Goal: Task Accomplishment & Management: Manage account settings

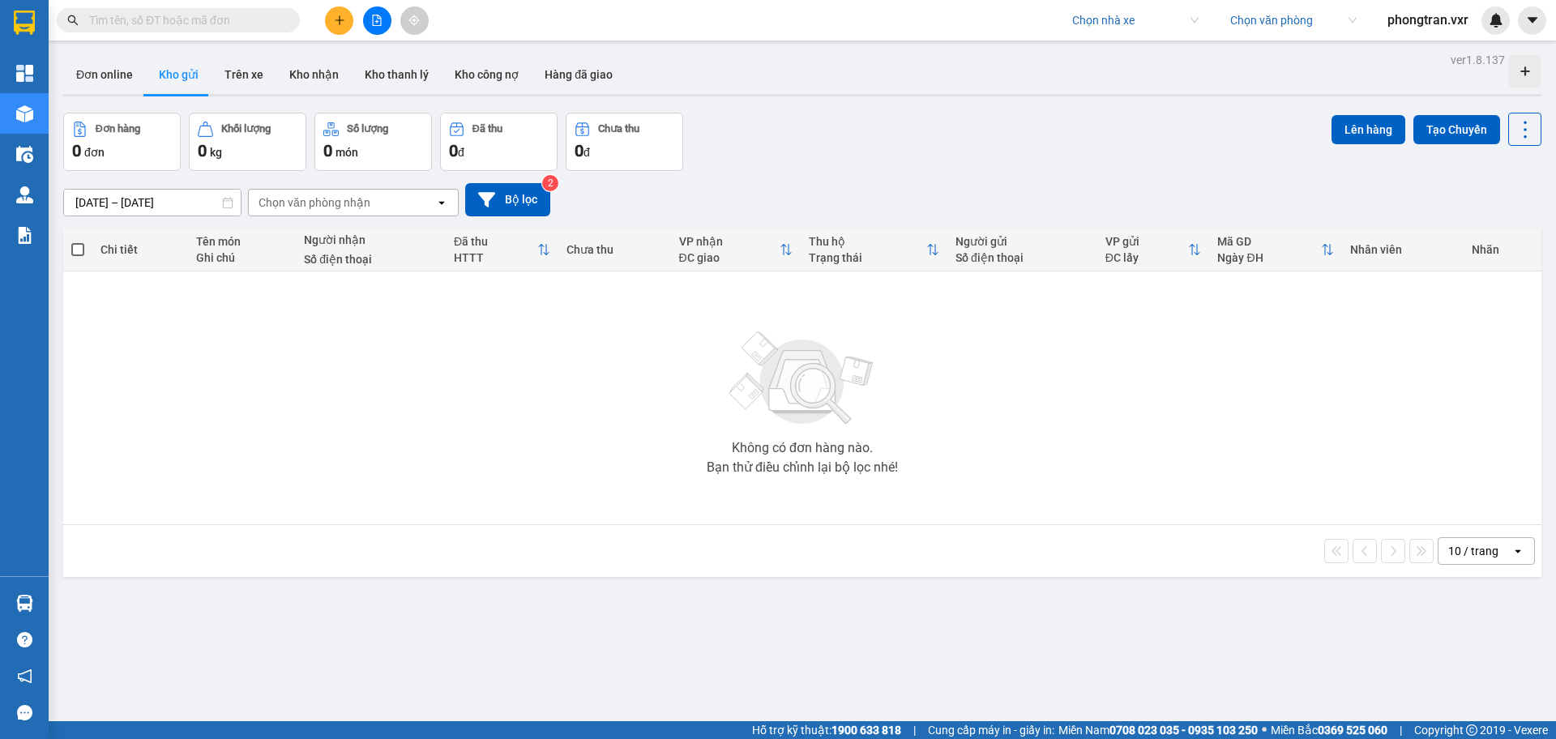
click at [1083, 26] on input "search" at bounding box center [1129, 20] width 115 height 24
type input "viet tan phat"
click at [1523, 32] on button at bounding box center [1532, 20] width 28 height 28
click at [1499, 55] on div "Cấu hình nhà xe" at bounding box center [1489, 61] width 82 height 18
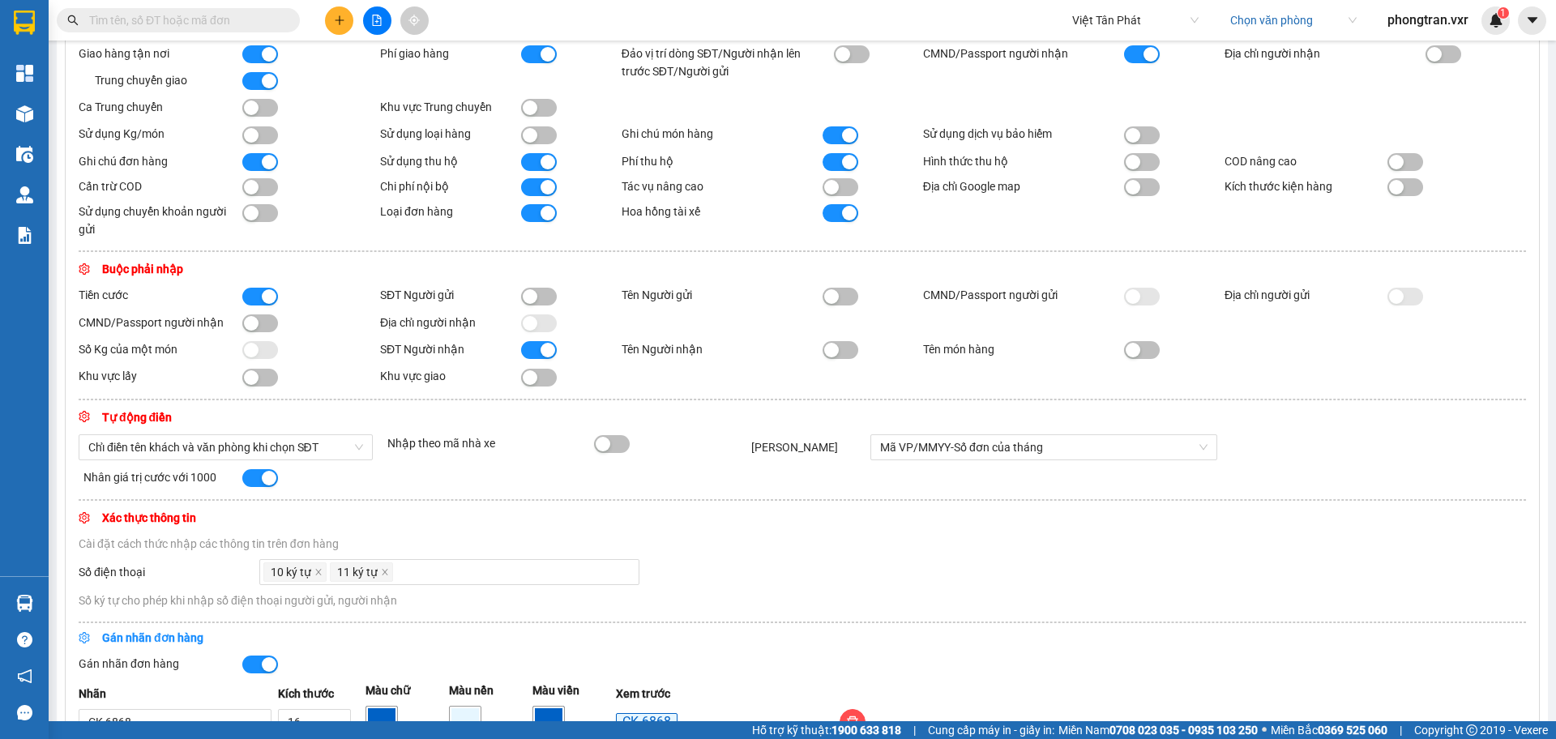
scroll to position [506, 0]
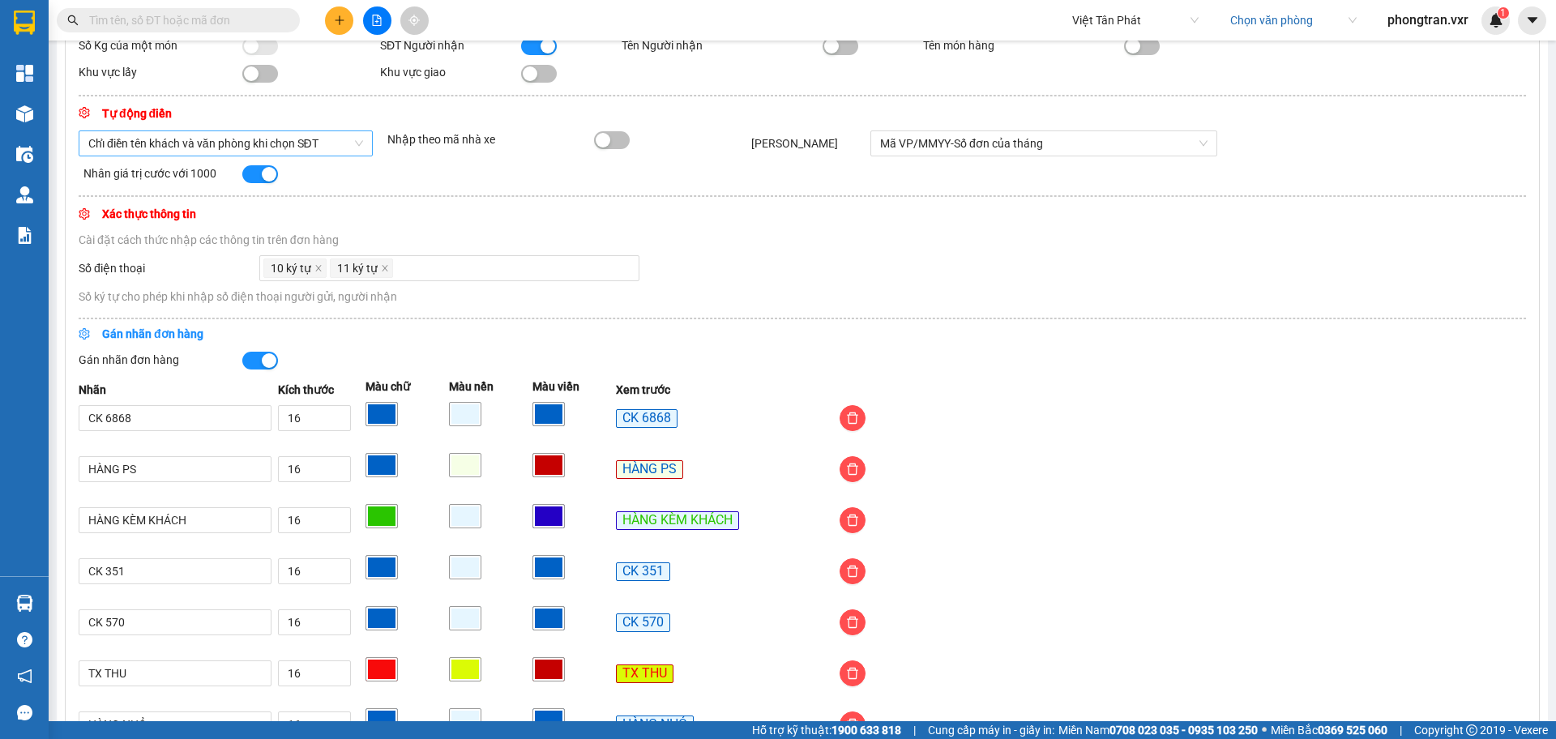
click at [258, 144] on span "Chỉ điền tên khách và văn phòng khi chọn SĐT" at bounding box center [225, 143] width 275 height 24
click at [332, 17] on button at bounding box center [339, 20] width 28 height 28
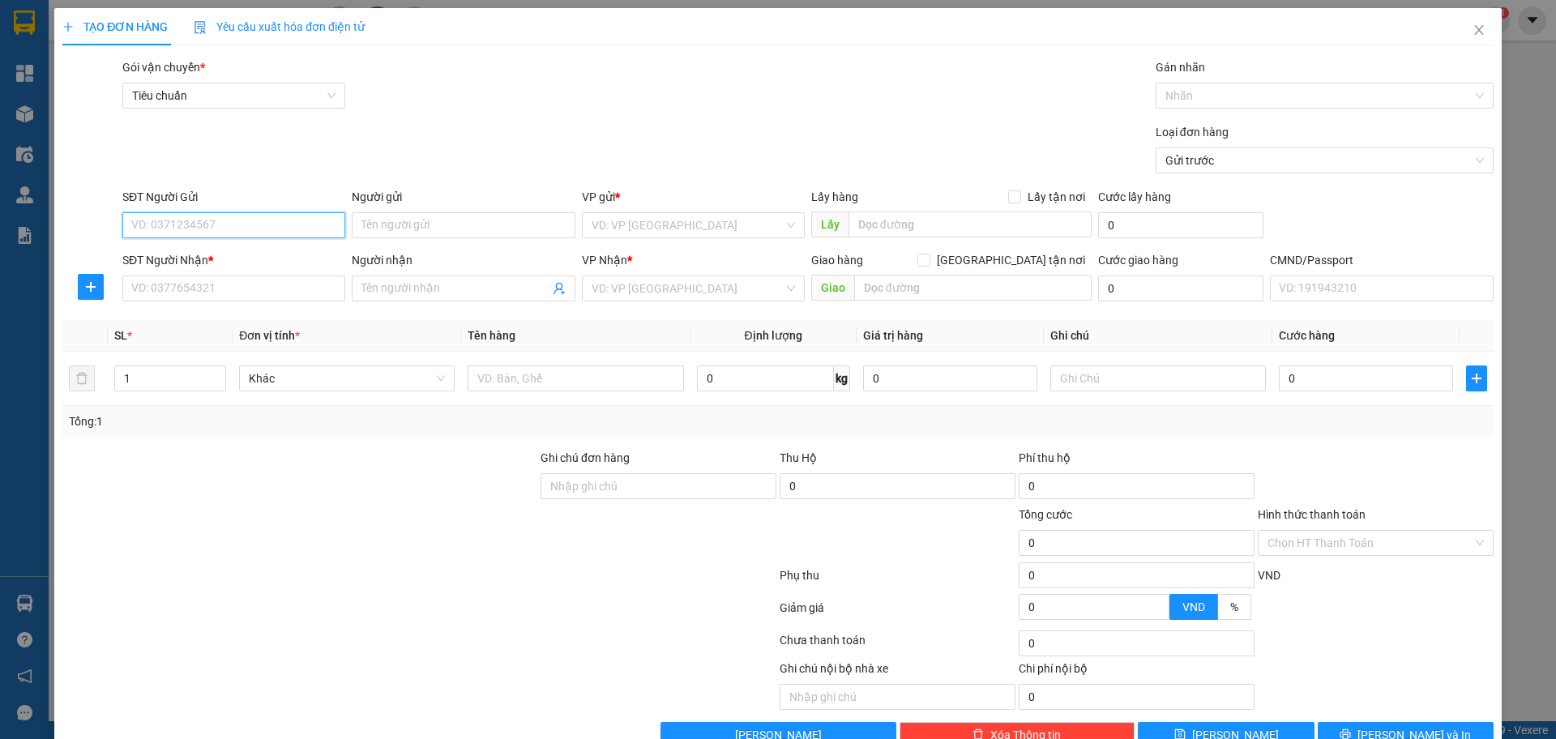
click at [216, 234] on input "SĐT Người Gửi" at bounding box center [233, 225] width 223 height 26
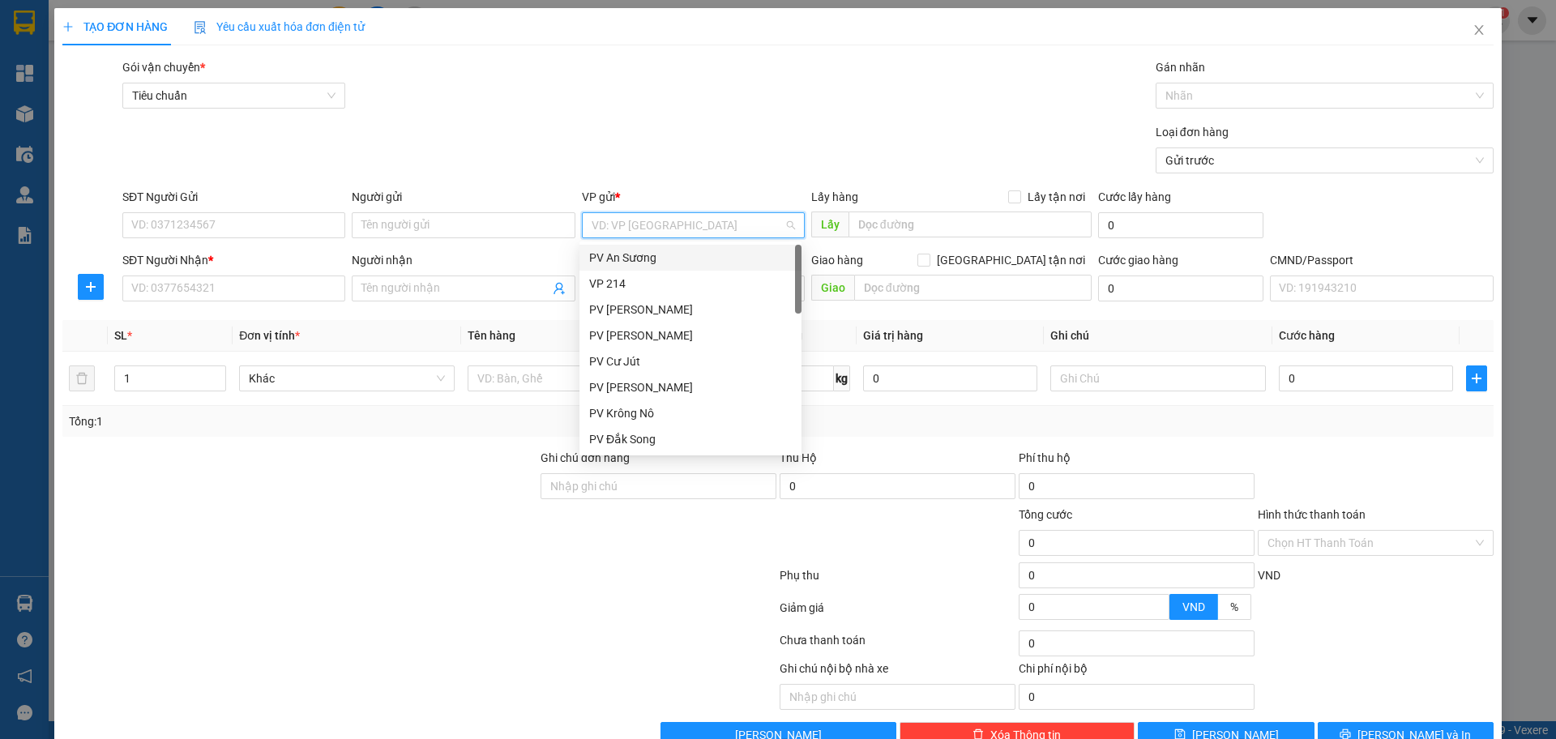
click at [694, 233] on input "search" at bounding box center [688, 225] width 192 height 24
type input "ta"
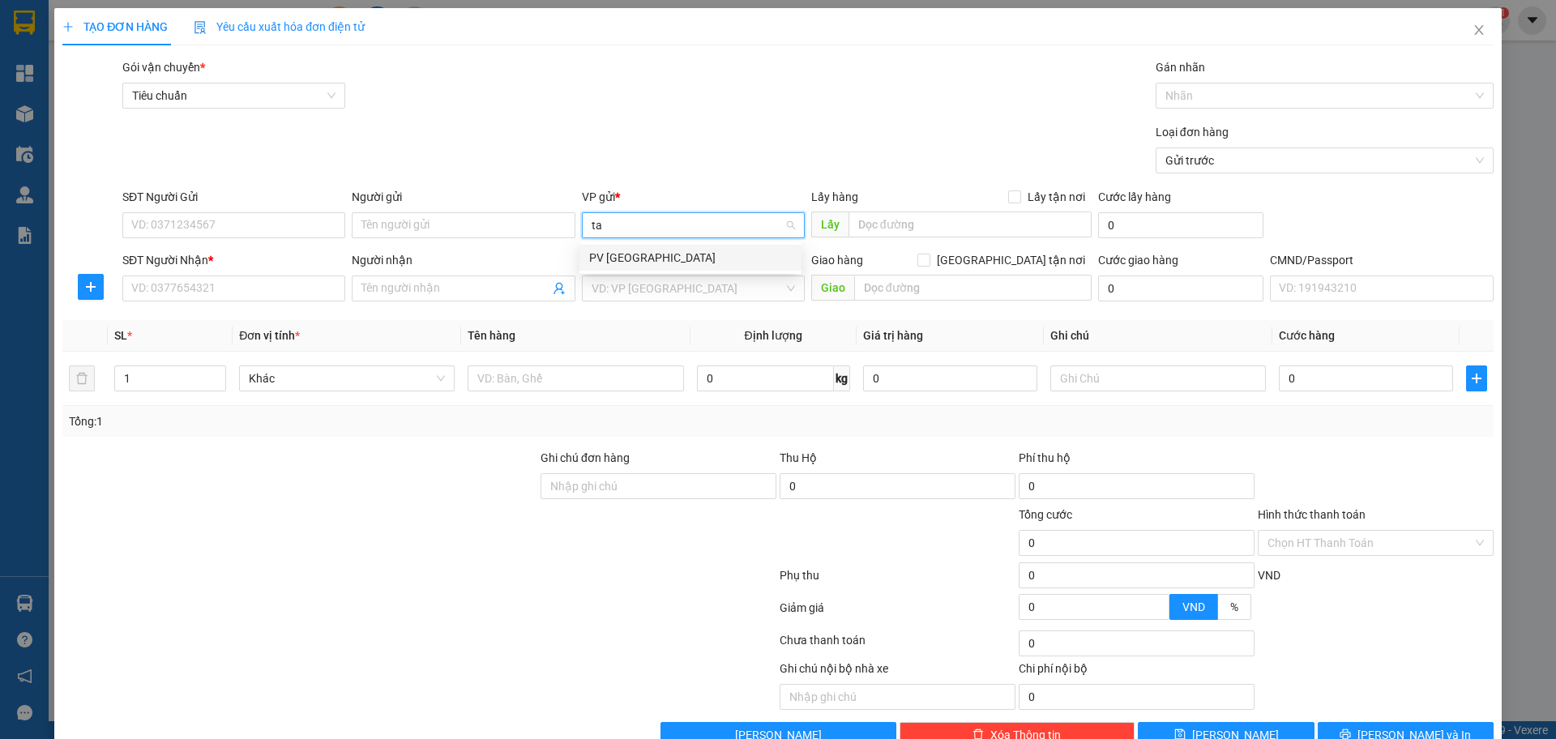
click at [677, 258] on div "PV Tân Bình" at bounding box center [690, 258] width 203 height 18
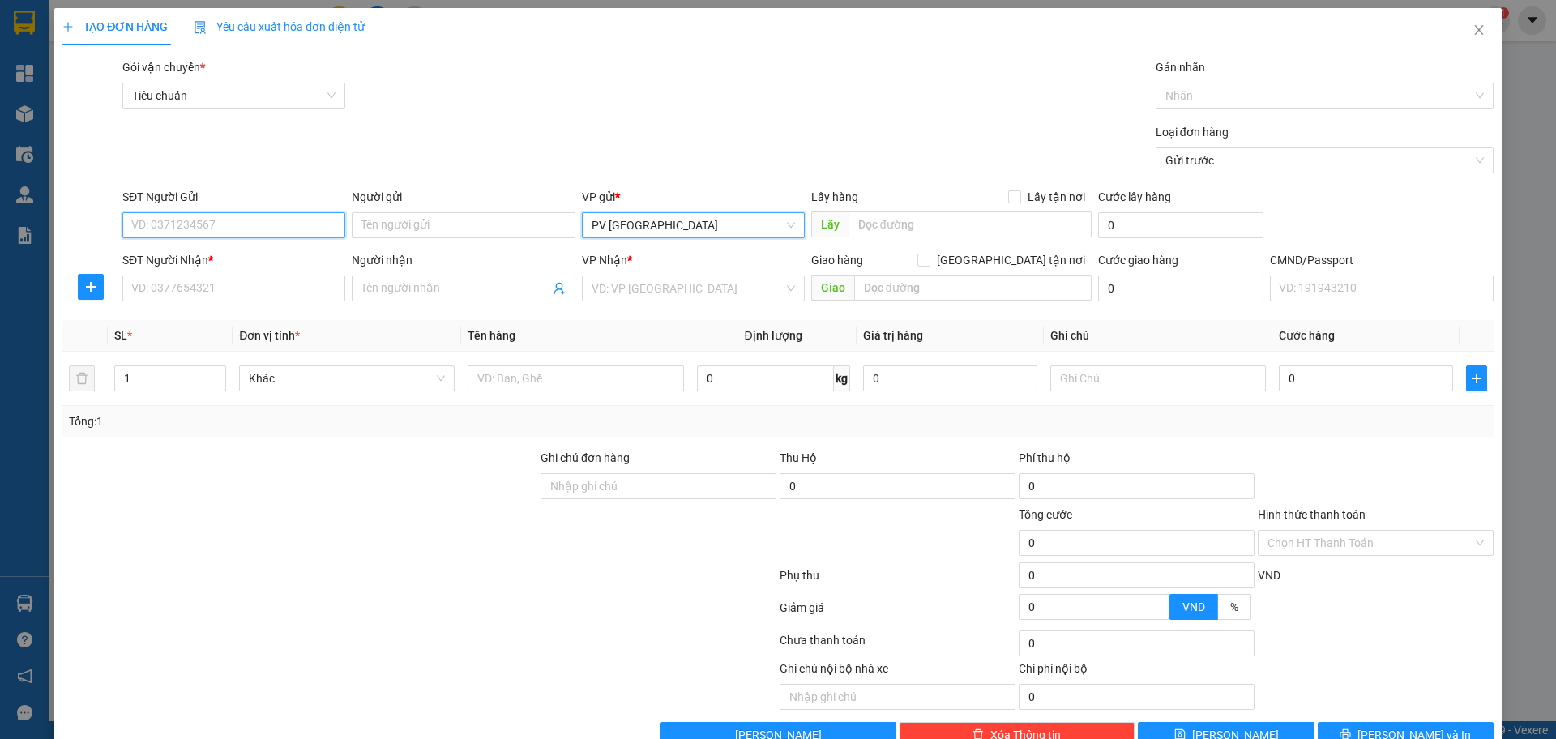
click at [236, 233] on input "SĐT Người Gửi" at bounding box center [233, 225] width 223 height 26
click at [251, 258] on div "0798336723 - test" at bounding box center [232, 258] width 203 height 18
type input "0798336723"
click at [1481, 36] on span "Close" at bounding box center [1478, 30] width 45 height 45
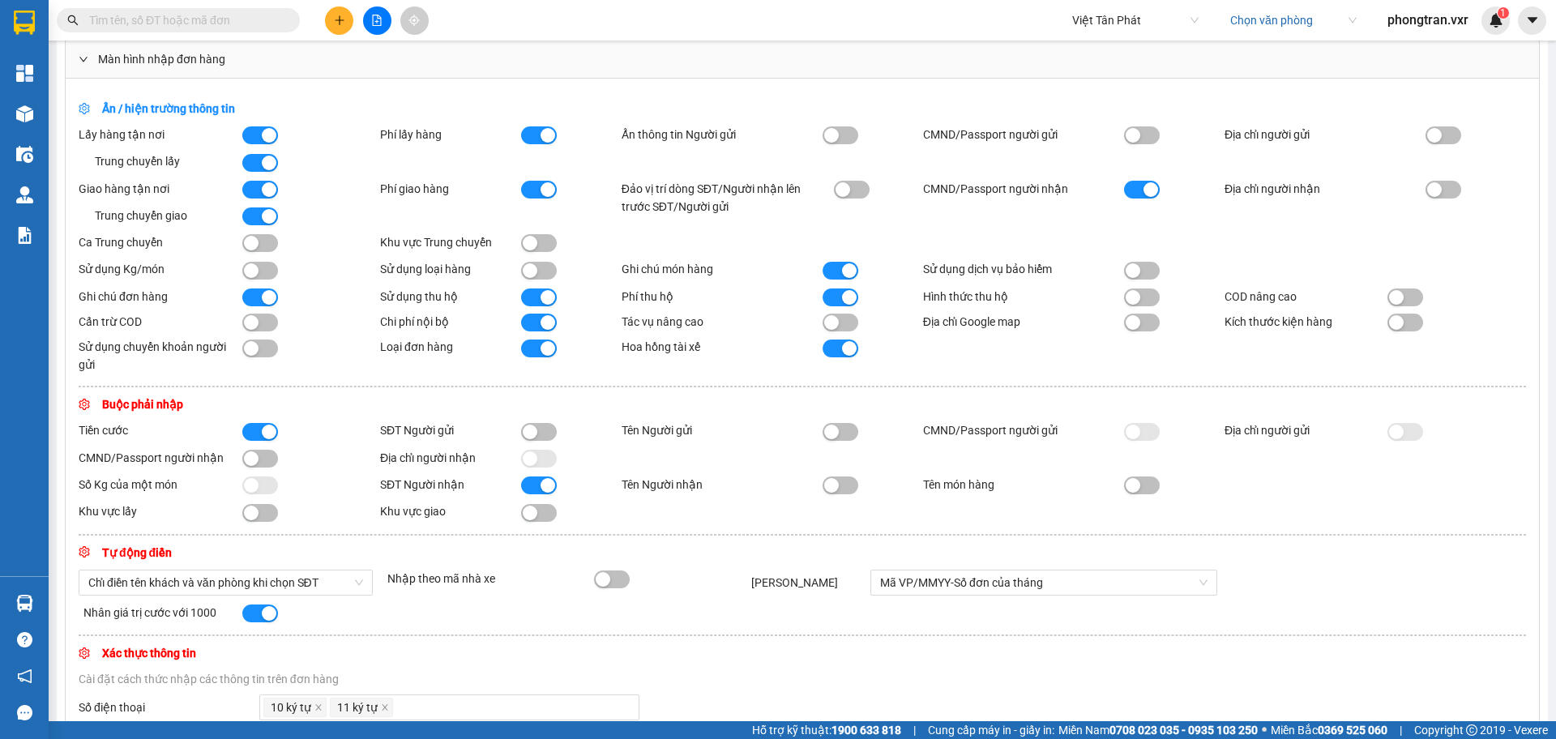
scroll to position [203, 0]
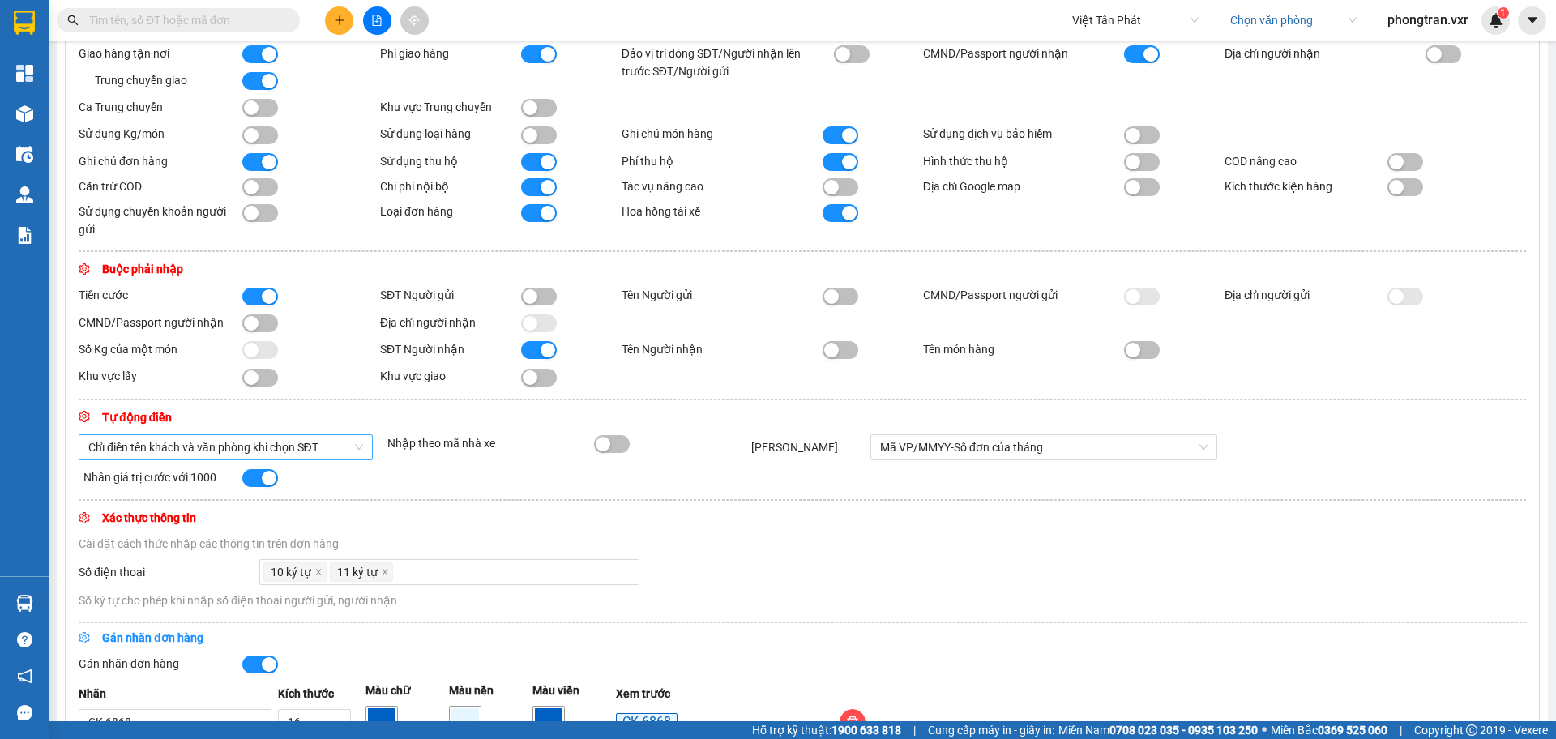
click at [234, 436] on span "Chỉ điền tên khách và văn phòng khi chọn SĐT" at bounding box center [225, 447] width 275 height 24
click at [173, 452] on span "Chỉ điền tên khách và văn phòng khi chọn SĐT" at bounding box center [225, 447] width 275 height 24
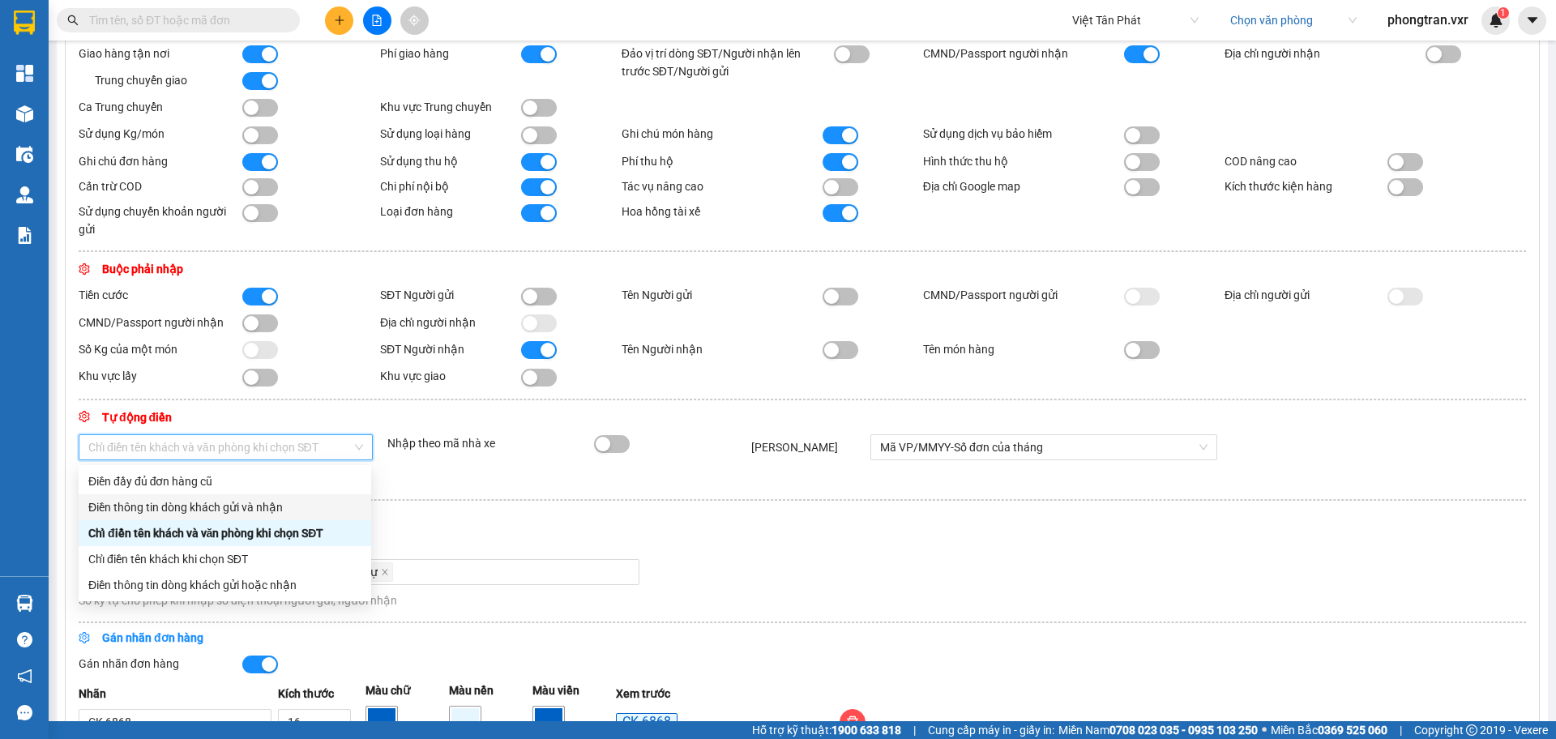
click at [260, 511] on div "Điền thông tin dòng khách gửi và nhận" at bounding box center [224, 507] width 273 height 18
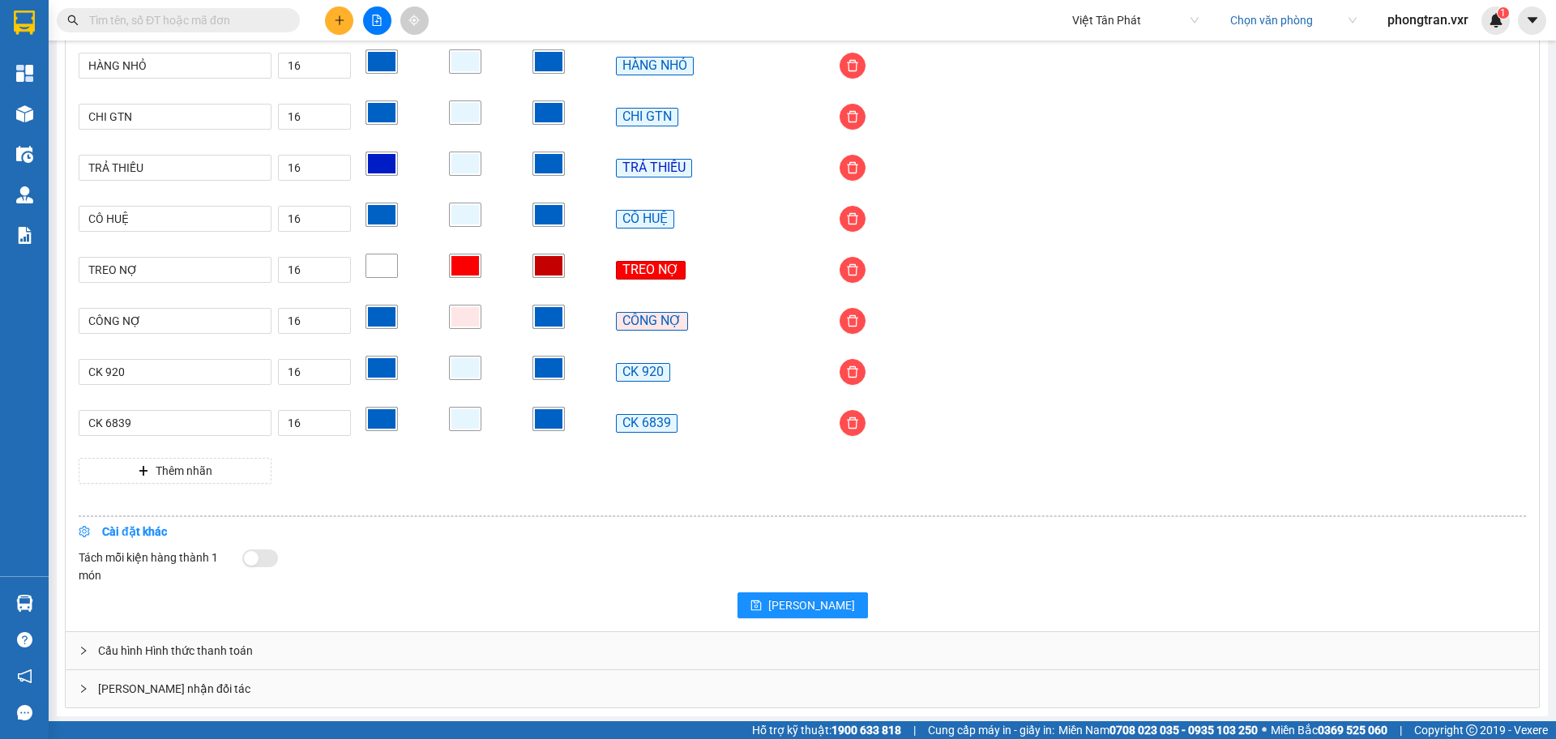
scroll to position [1171, 0]
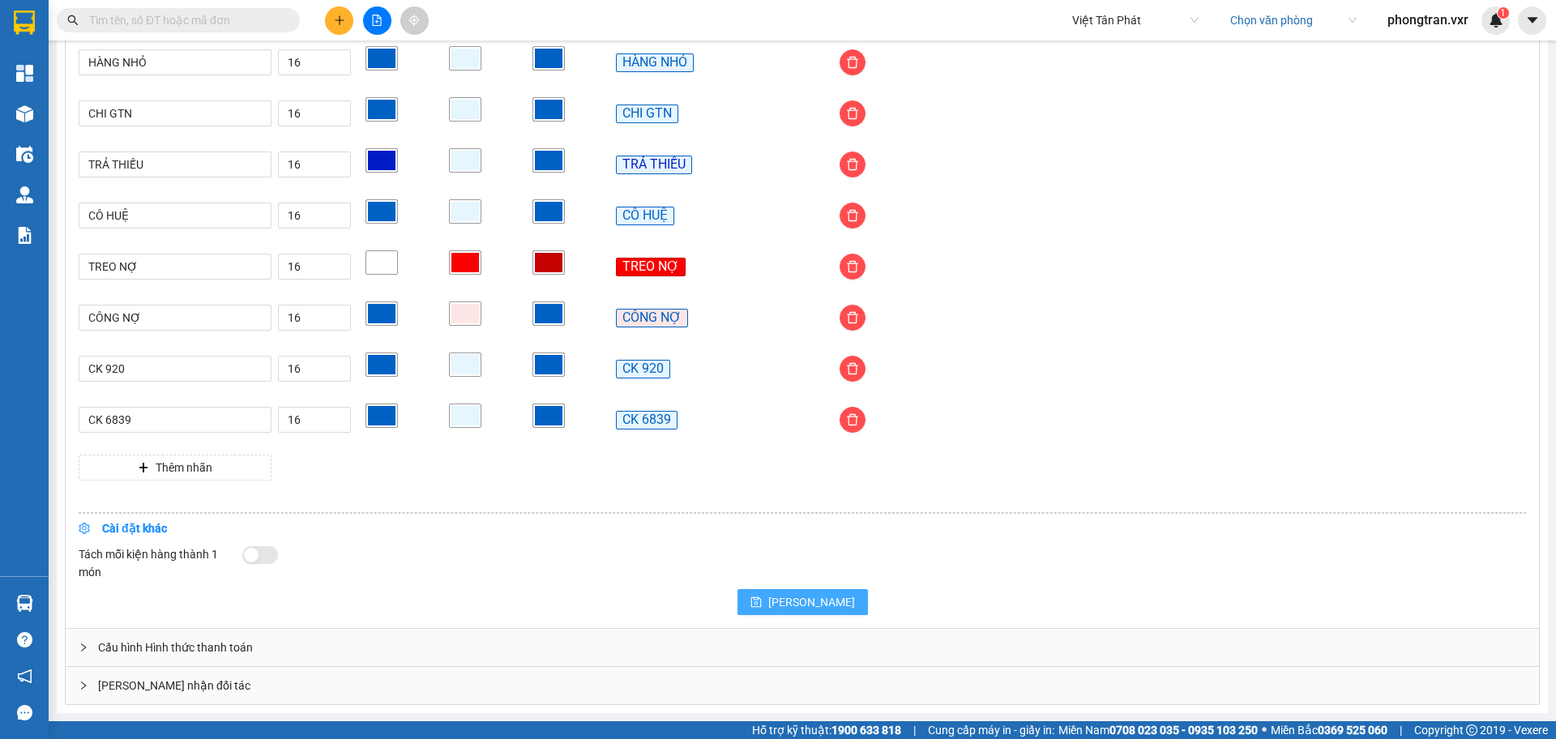
click at [808, 603] on span "[PERSON_NAME]" at bounding box center [811, 602] width 87 height 18
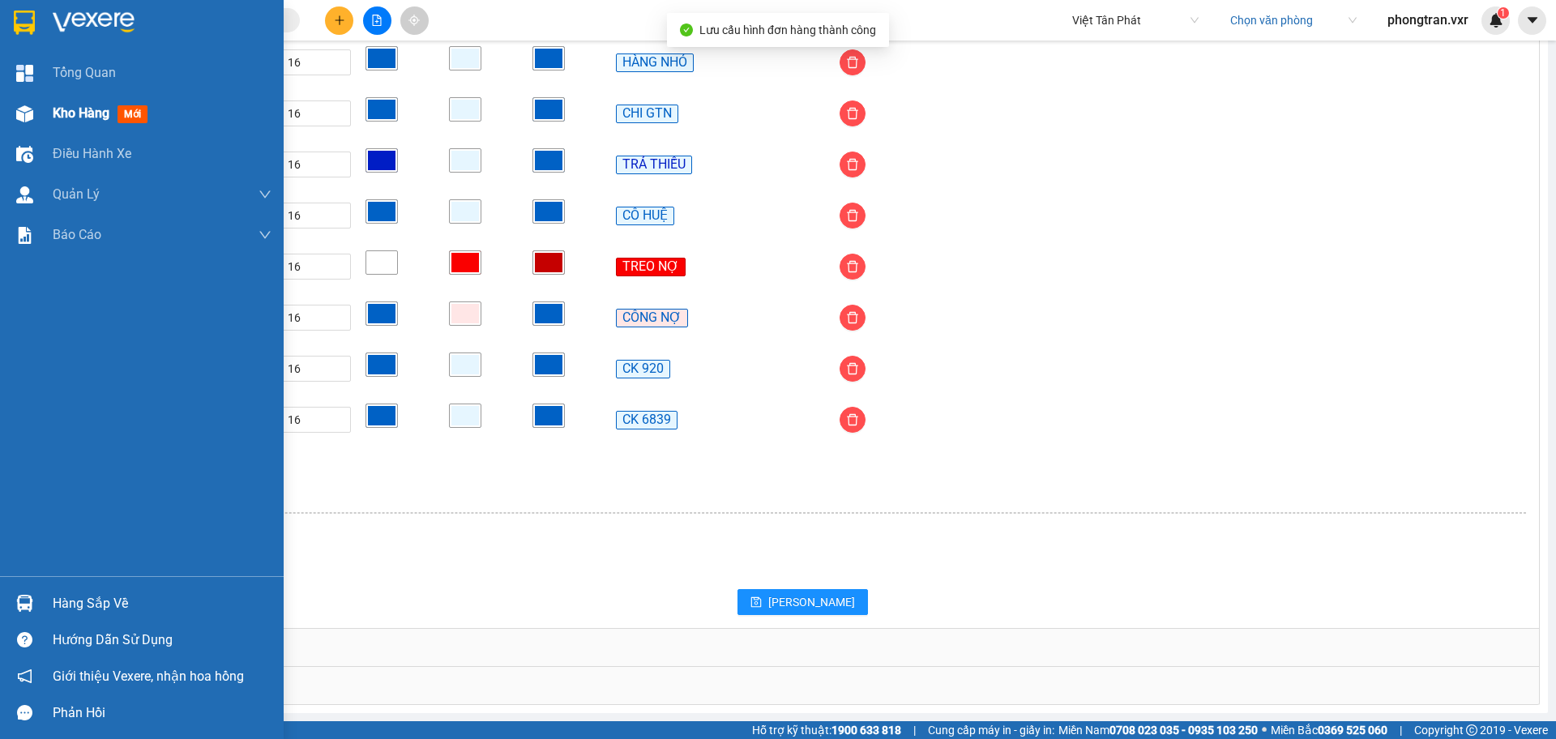
click at [36, 122] on div at bounding box center [25, 114] width 28 height 28
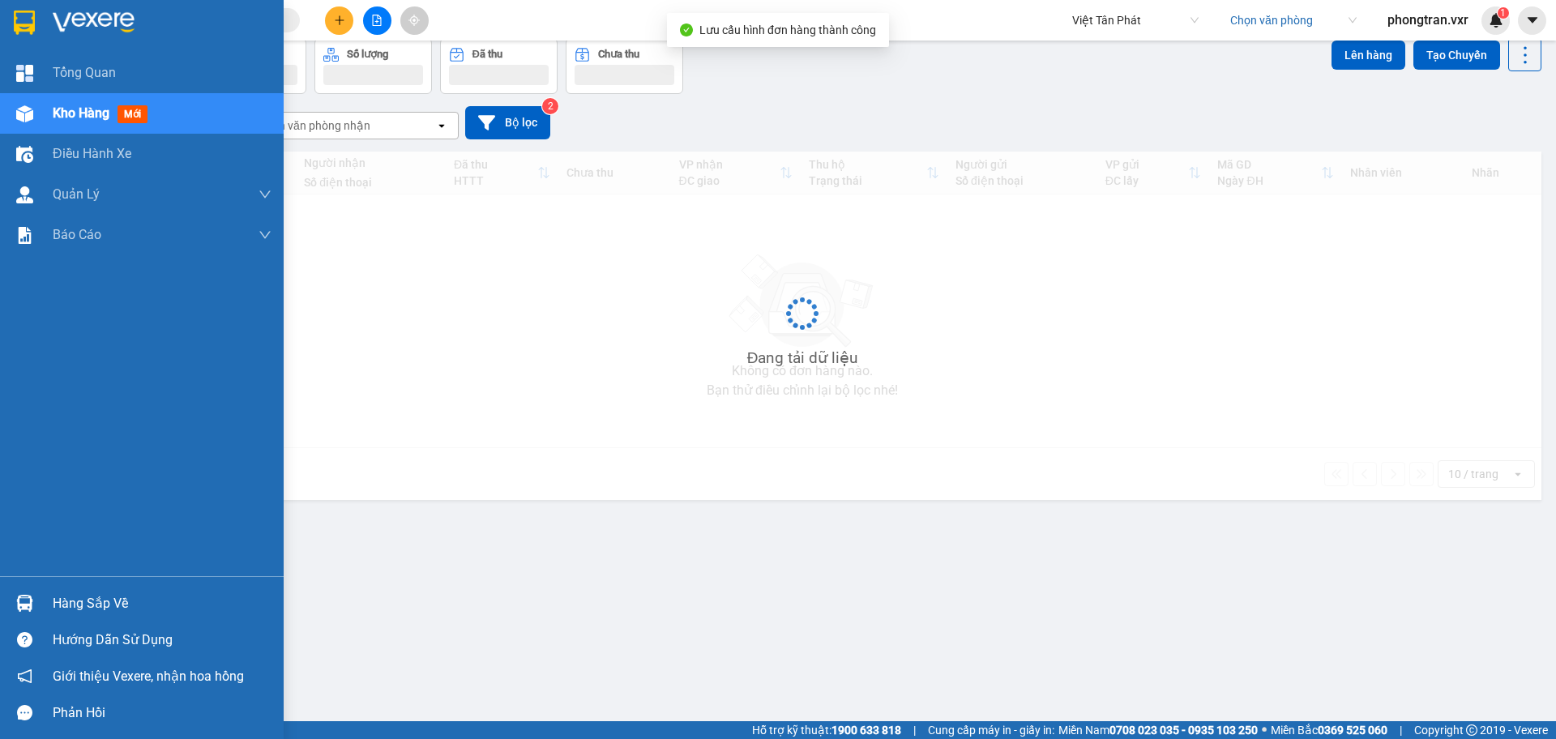
scroll to position [75, 0]
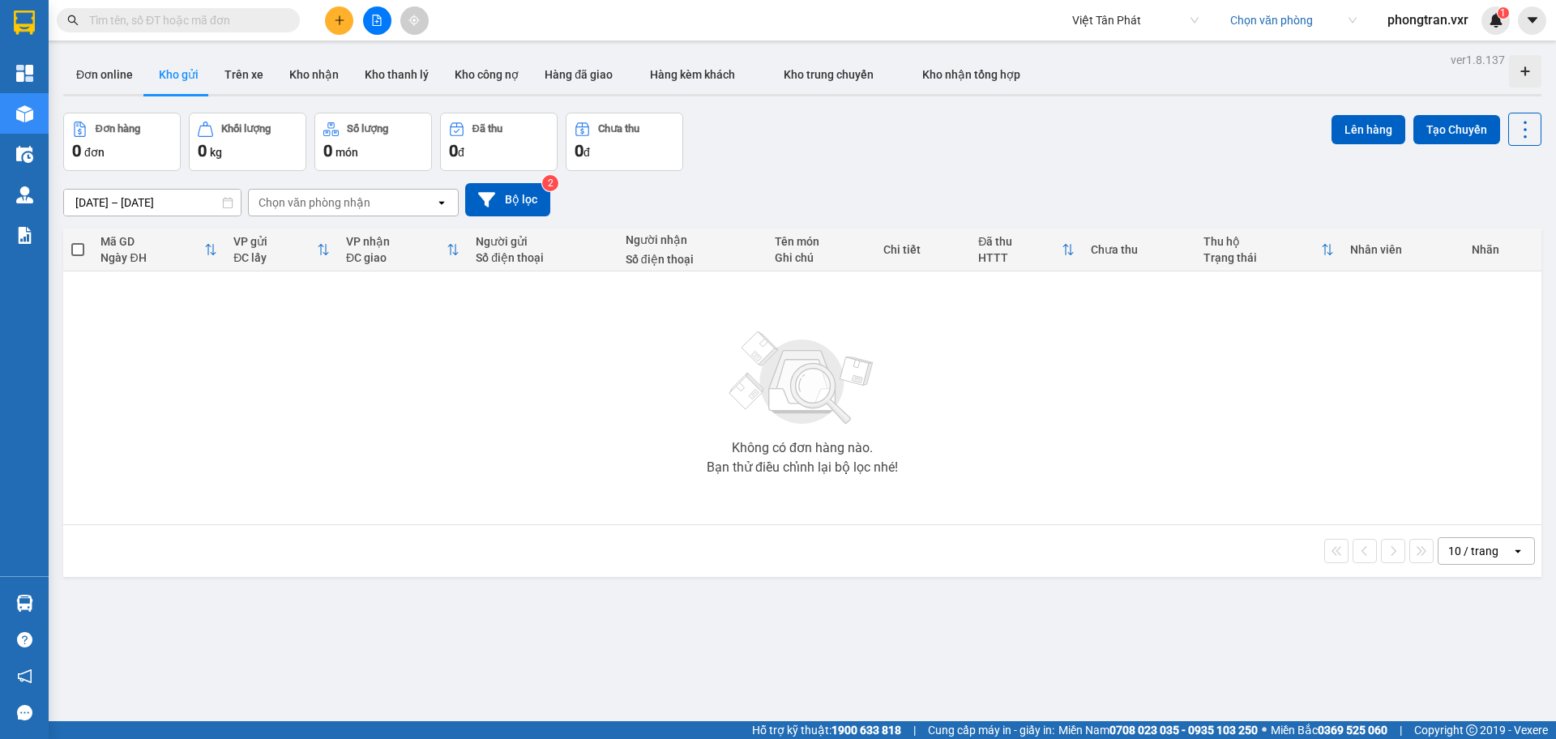
click at [342, 29] on button at bounding box center [339, 20] width 28 height 28
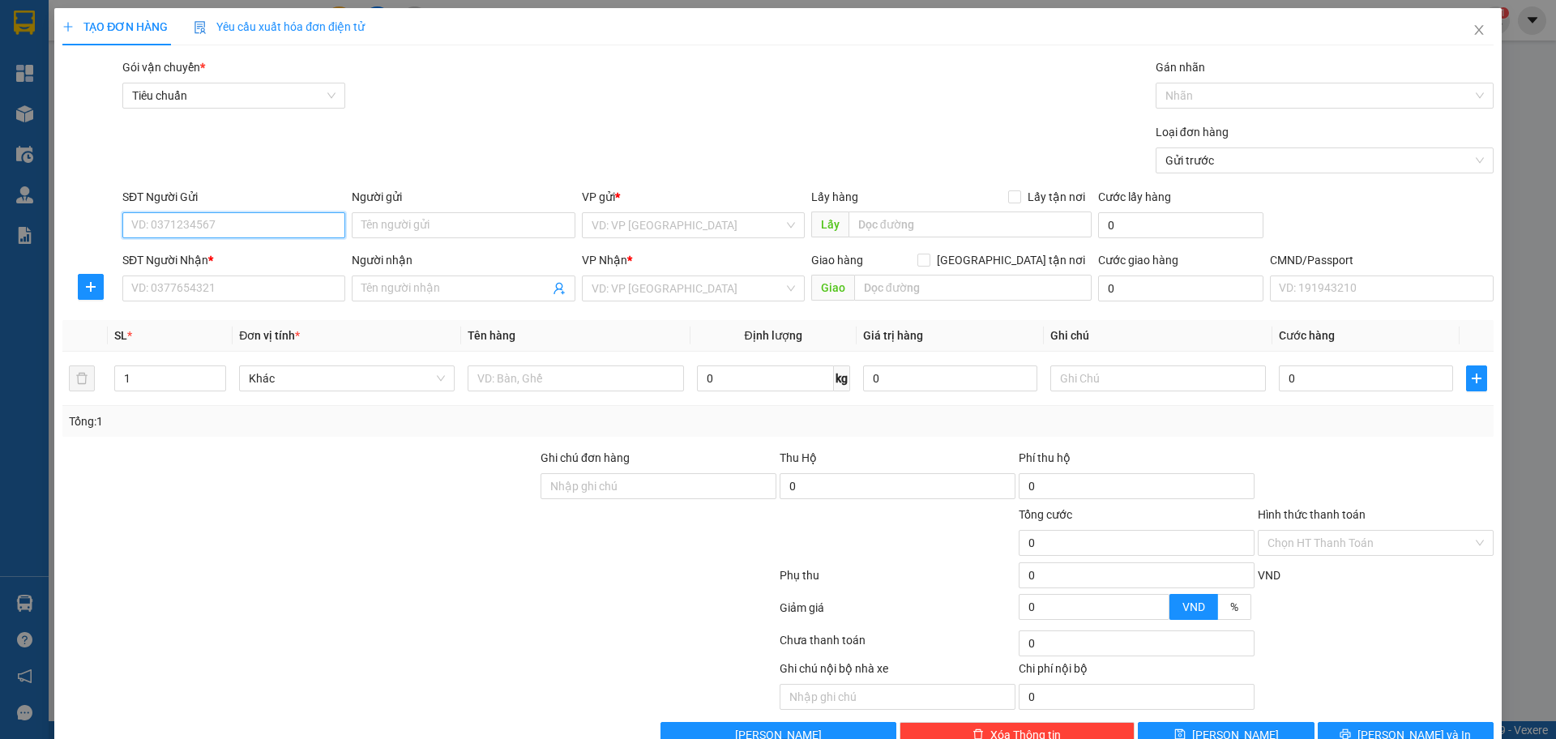
click at [217, 229] on input "SĐT Người Gửi" at bounding box center [233, 225] width 223 height 26
click at [257, 268] on div "0798336723 - test" at bounding box center [232, 258] width 220 height 26
type input "0798336723"
click at [1456, 43] on span "Close" at bounding box center [1478, 30] width 45 height 45
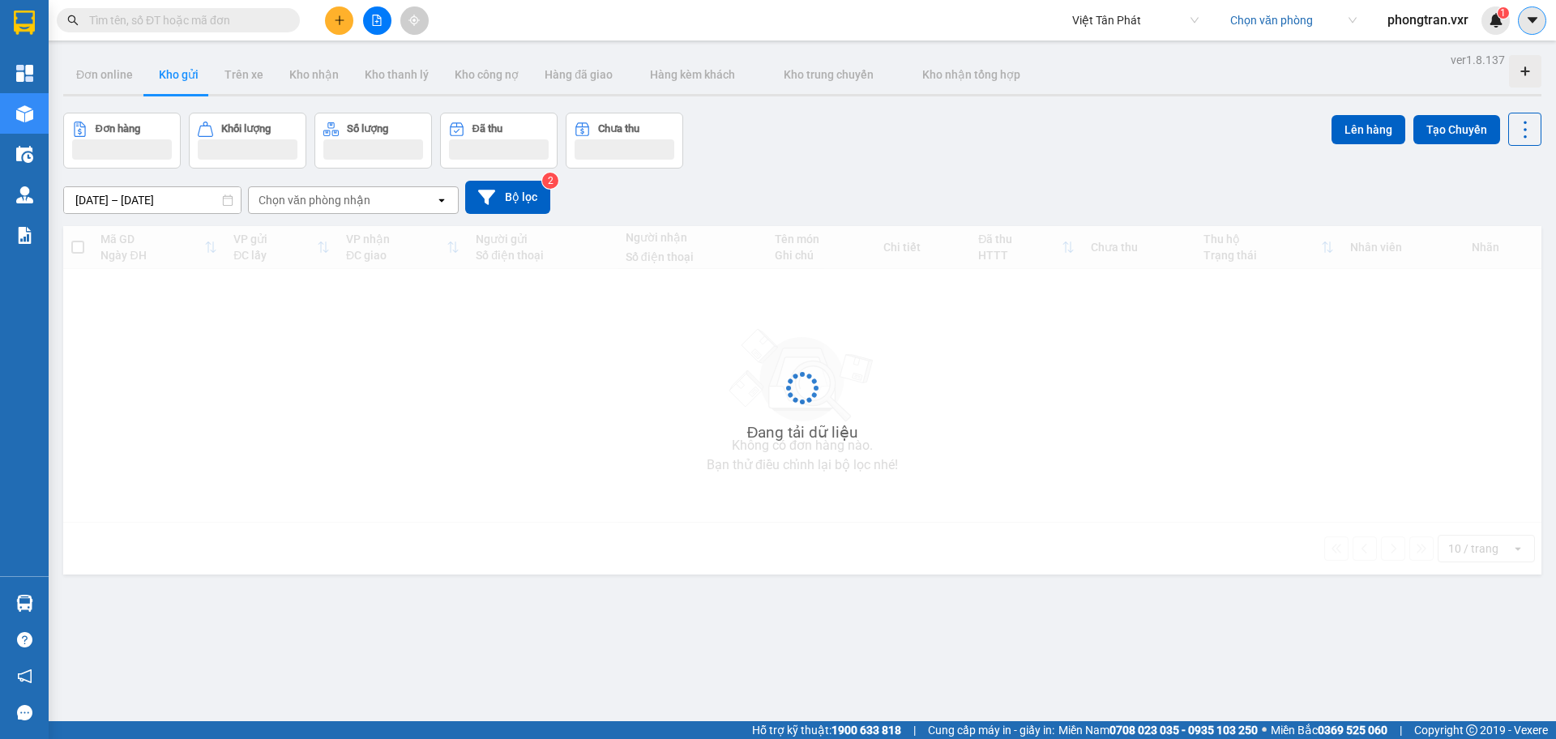
click at [1525, 26] on icon "caret-down" at bounding box center [1532, 20] width 15 height 15
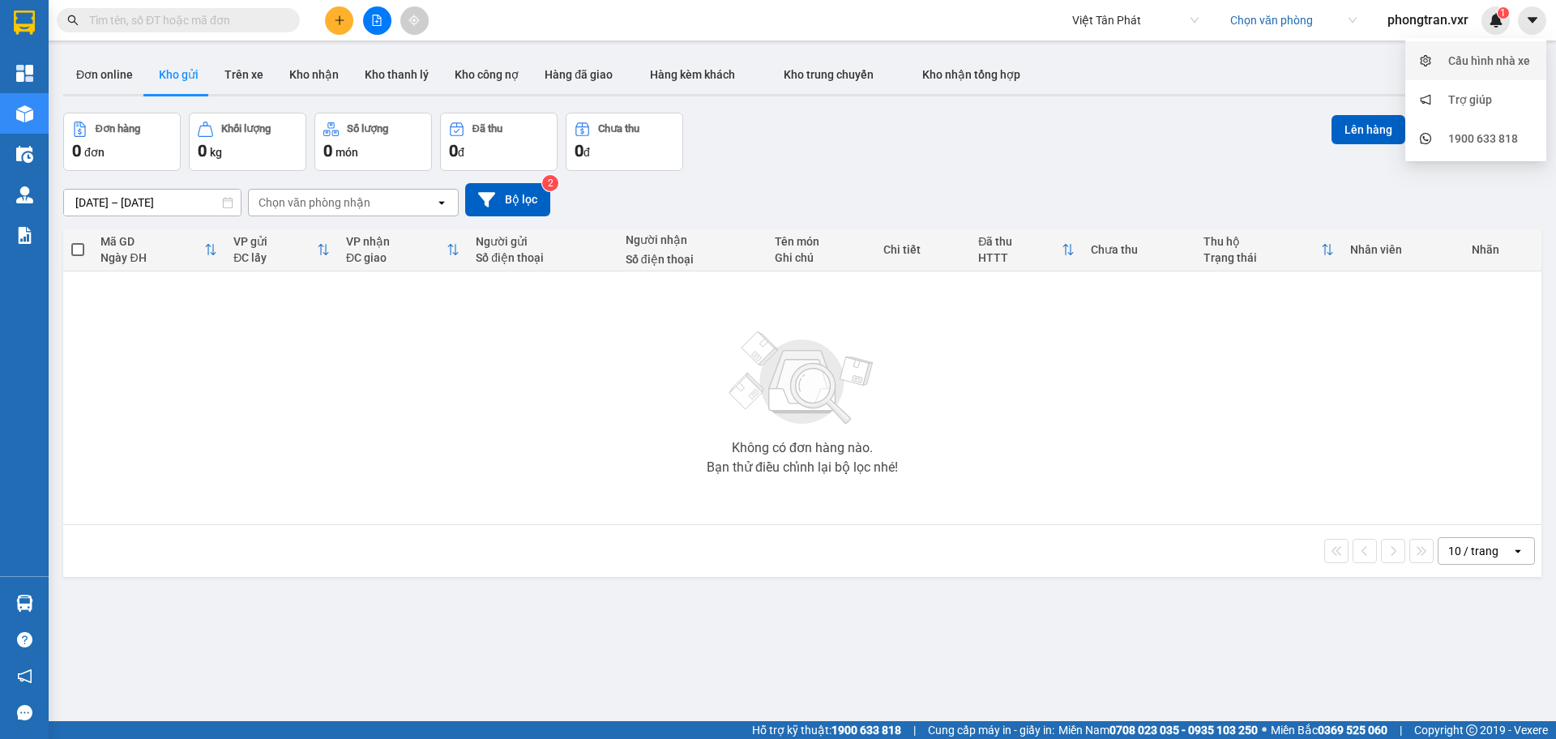
click at [1493, 48] on div "Cấu hình nhà xe" at bounding box center [1476, 60] width 122 height 31
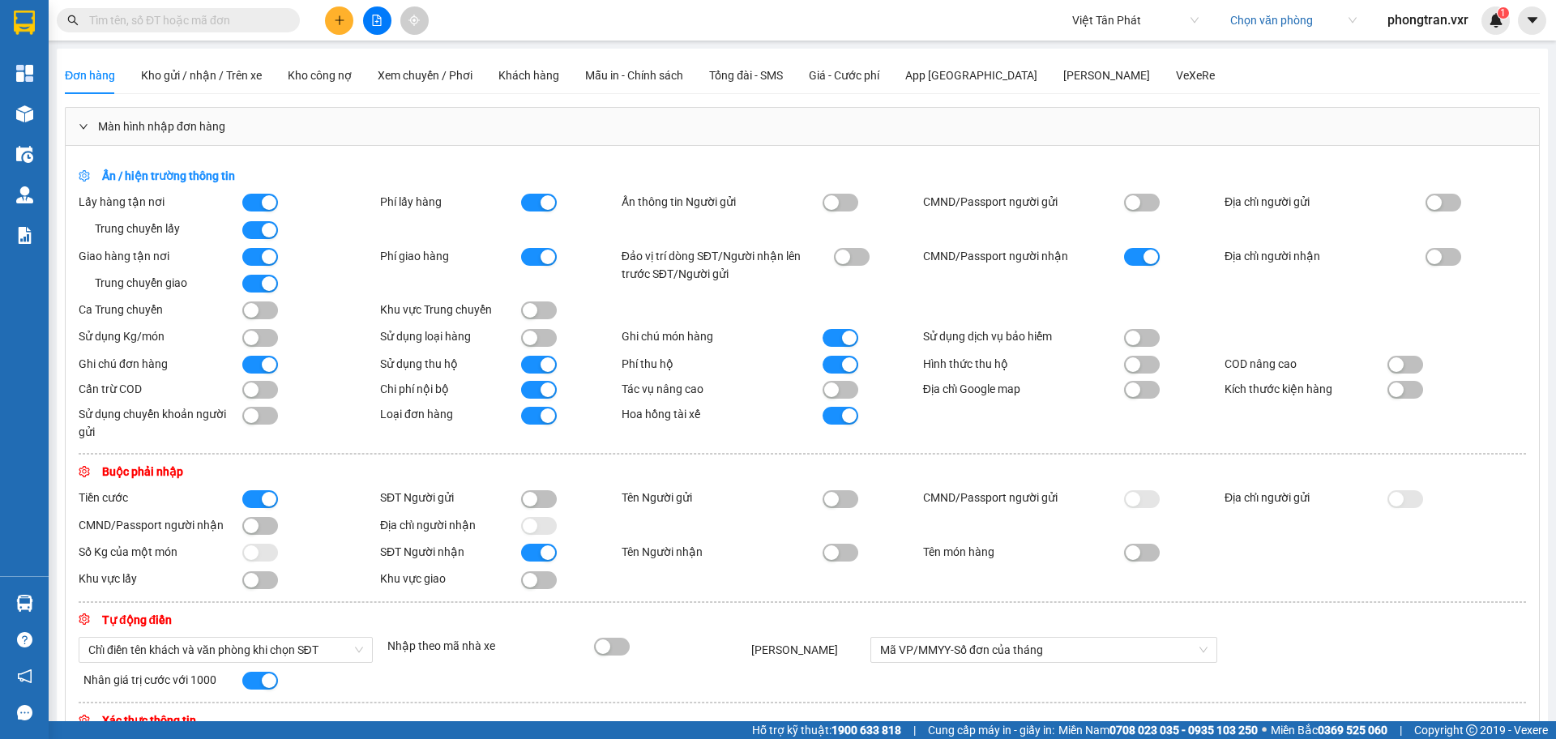
scroll to position [304, 0]
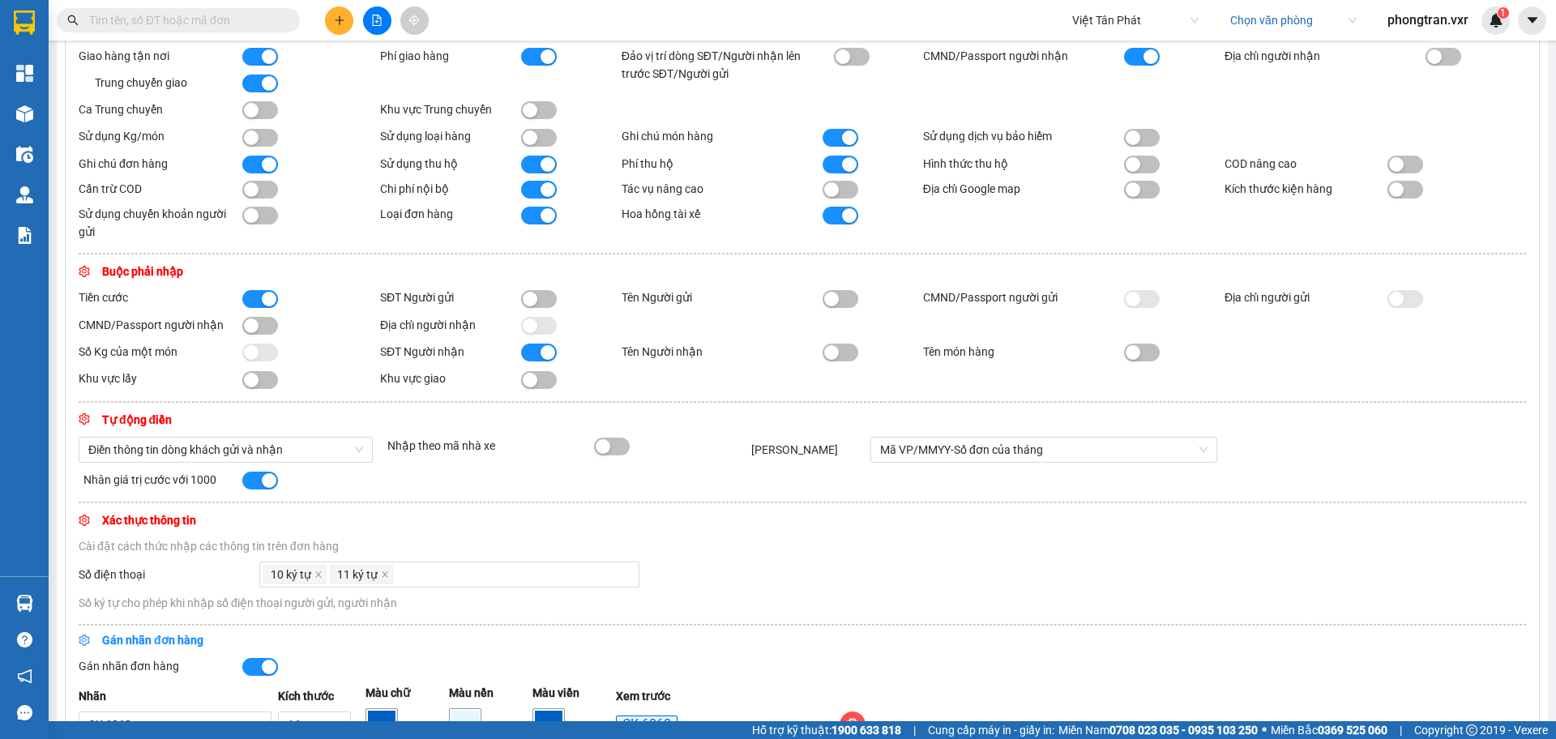
scroll to position [203, 0]
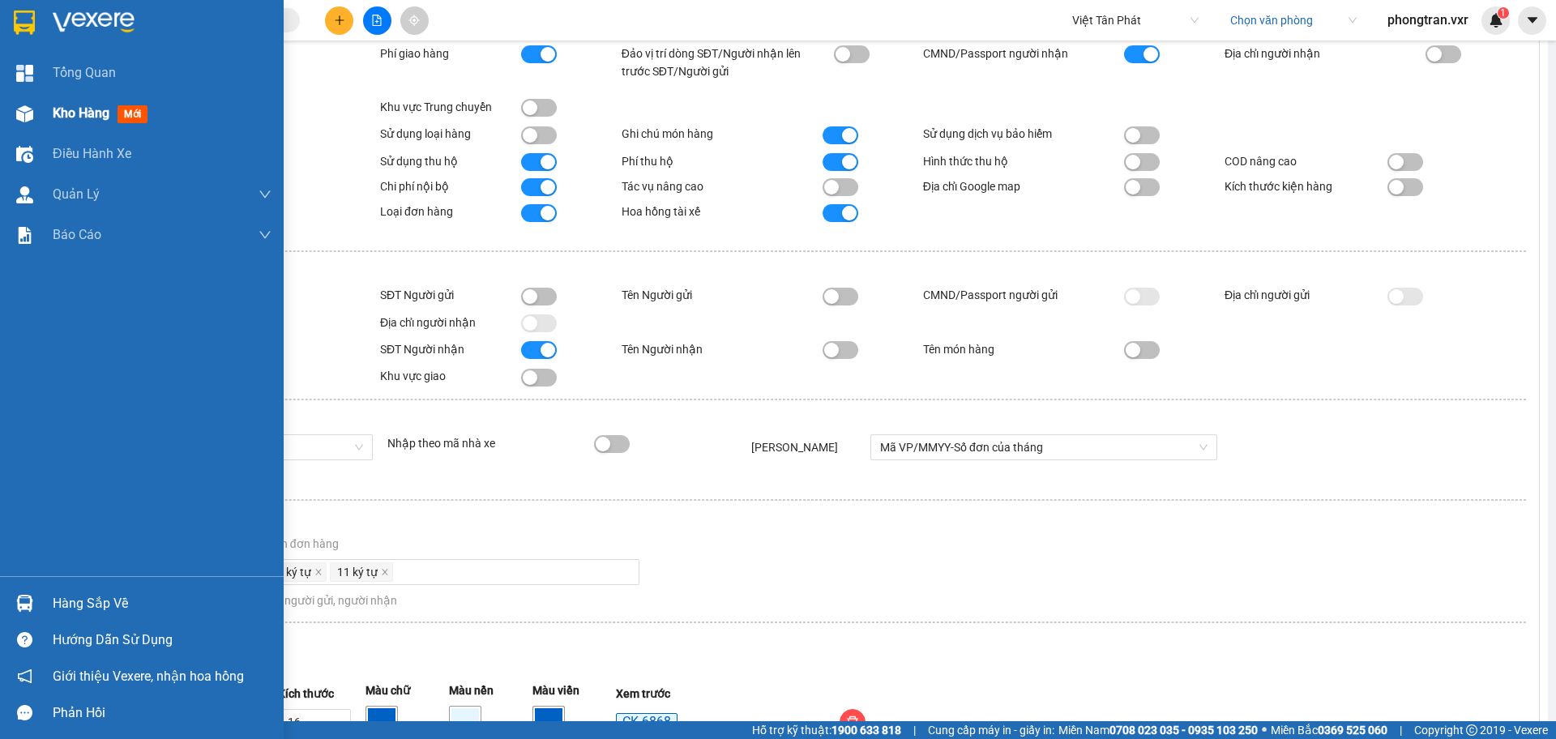
click at [31, 113] on img at bounding box center [24, 113] width 17 height 17
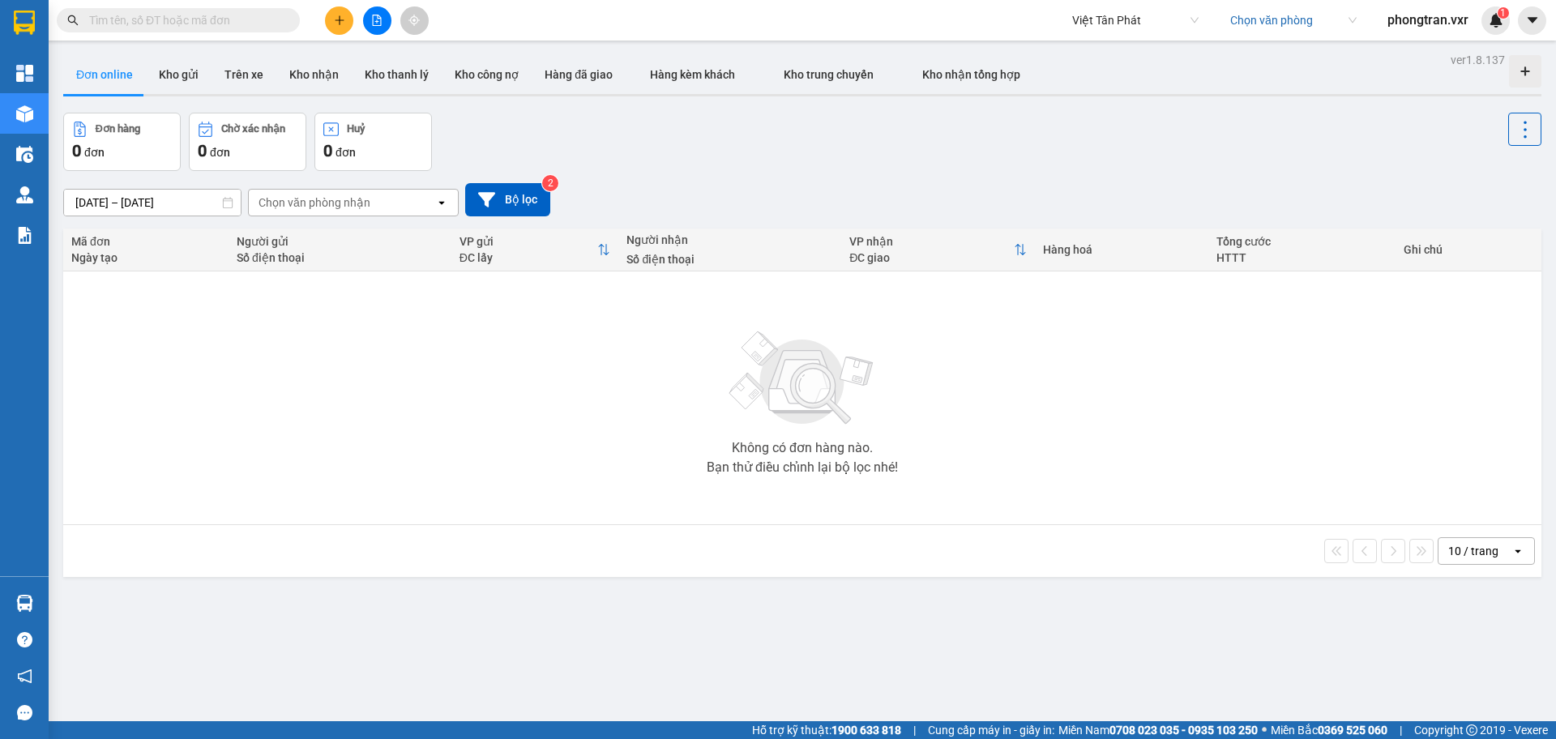
click at [1252, 15] on input "search" at bounding box center [1287, 20] width 115 height 24
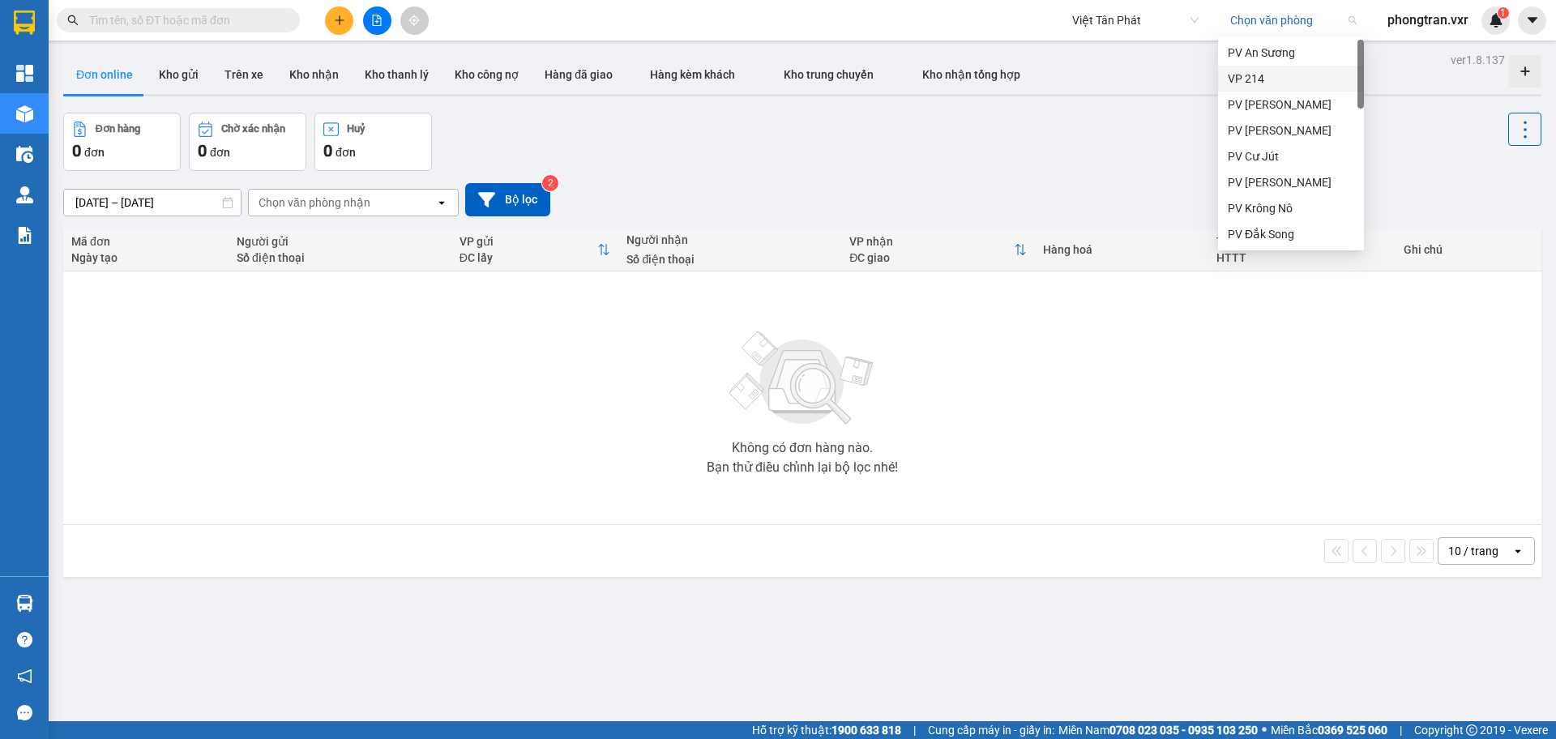
click at [1275, 86] on div "VP 214" at bounding box center [1291, 79] width 126 height 18
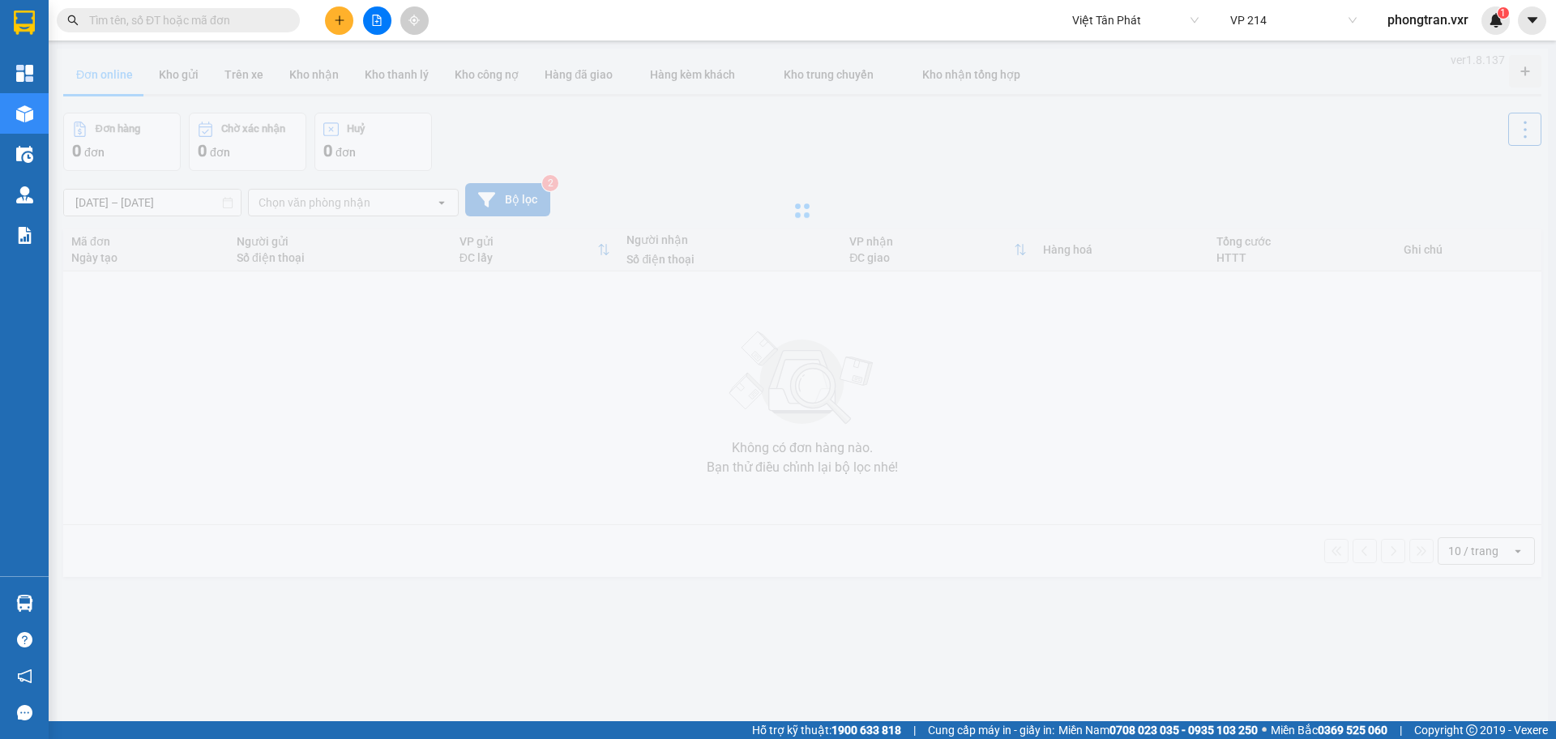
click at [342, 19] on icon "plus" at bounding box center [339, 20] width 11 height 11
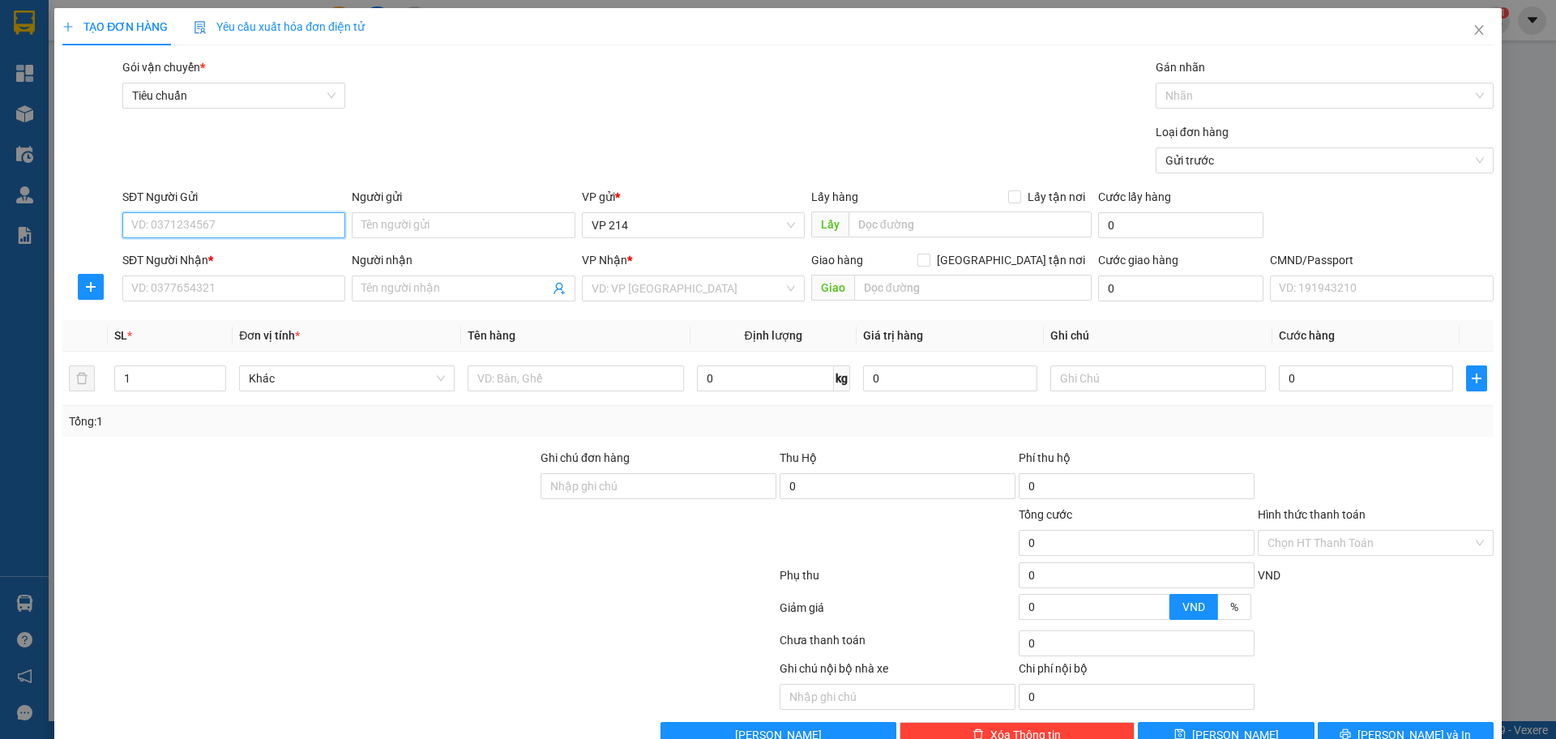
click at [250, 236] on input "SĐT Người Gửi" at bounding box center [233, 225] width 223 height 26
click at [258, 265] on div "0798336723 - test" at bounding box center [232, 258] width 203 height 18
type input "0798336723"
type input "test"
type input "0902689821"
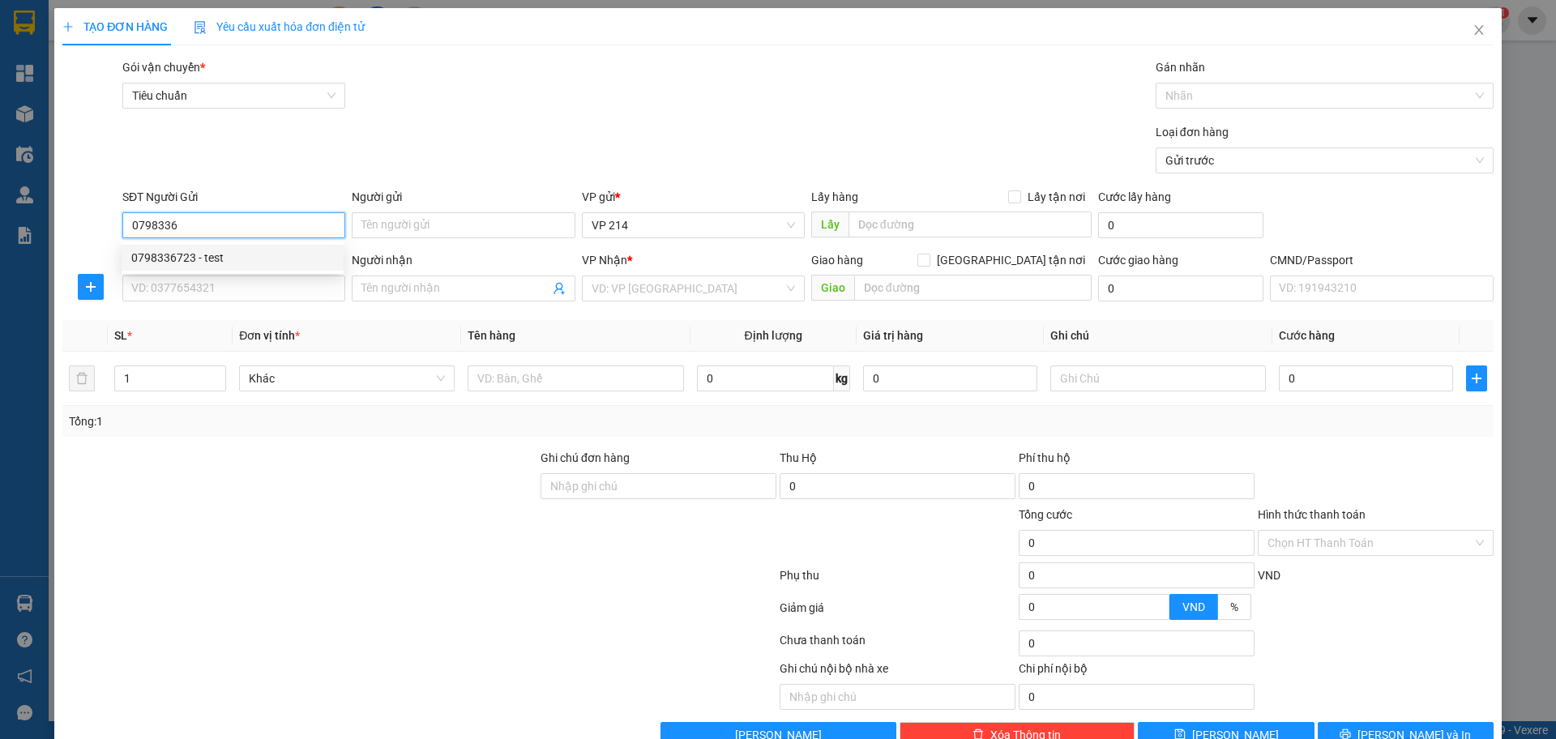
type input "Tiến"
type input "0798336723"
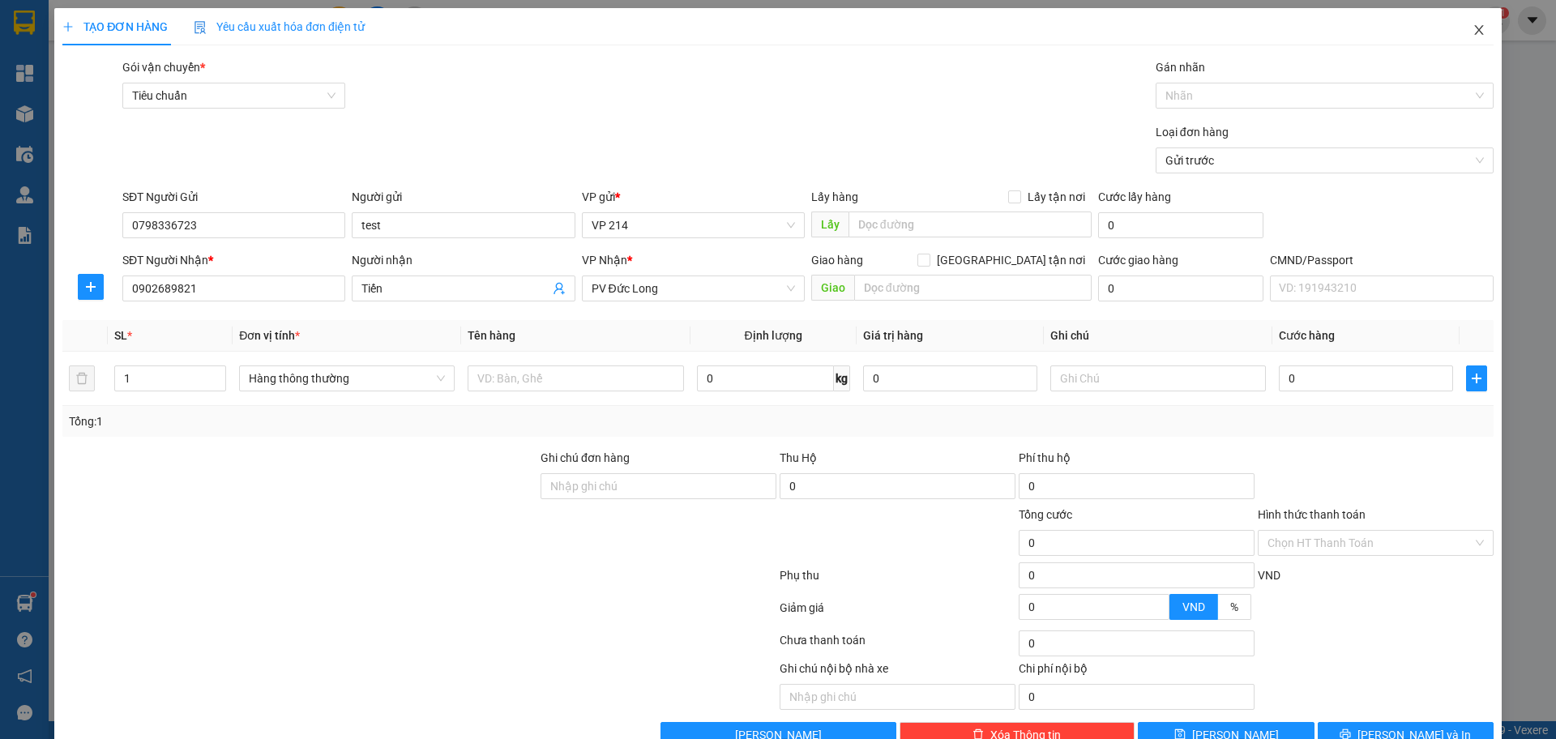
click at [1486, 35] on span "Close" at bounding box center [1478, 30] width 45 height 45
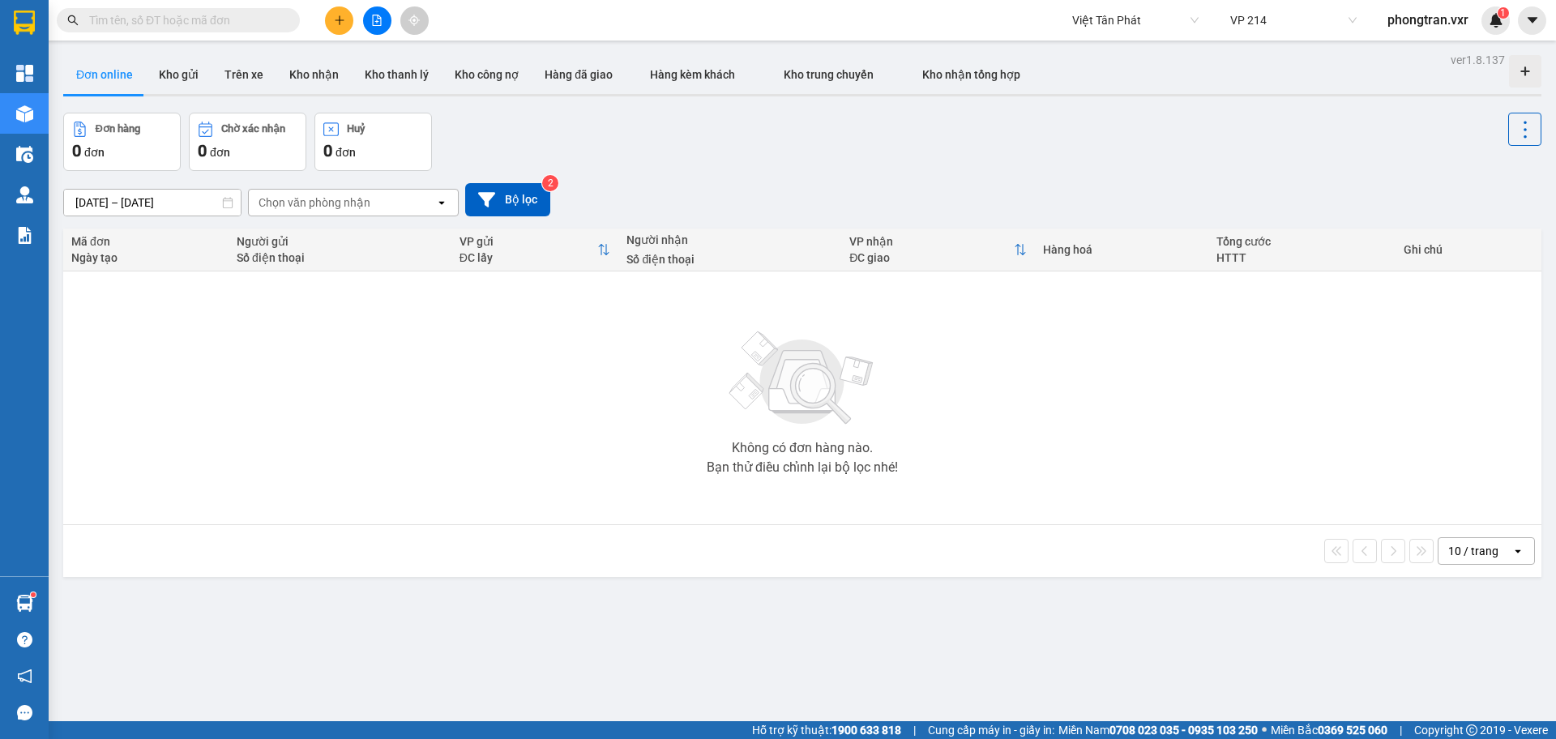
click at [1523, 35] on div "Kết quả tìm kiếm ( 0 ) Bộ lọc No Data Việt Tân Phát VP 214 phongtran.vxr 1" at bounding box center [778, 20] width 1556 height 41
click at [1528, 29] on button at bounding box center [1532, 20] width 28 height 28
click at [1493, 62] on div "Cấu hình nhà xe" at bounding box center [1489, 61] width 82 height 18
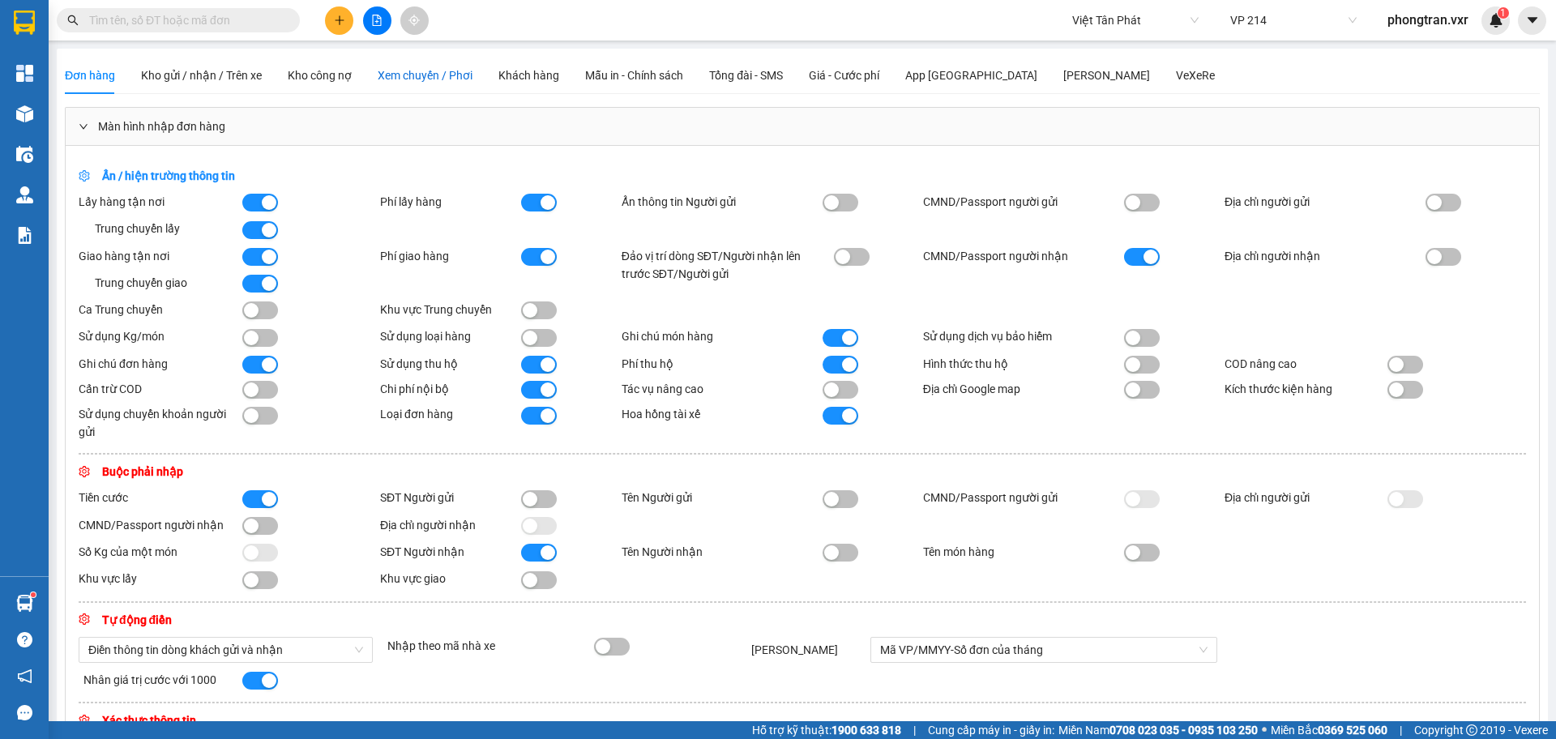
click at [384, 77] on span "Xem chuyến / Phơi" at bounding box center [425, 75] width 95 height 13
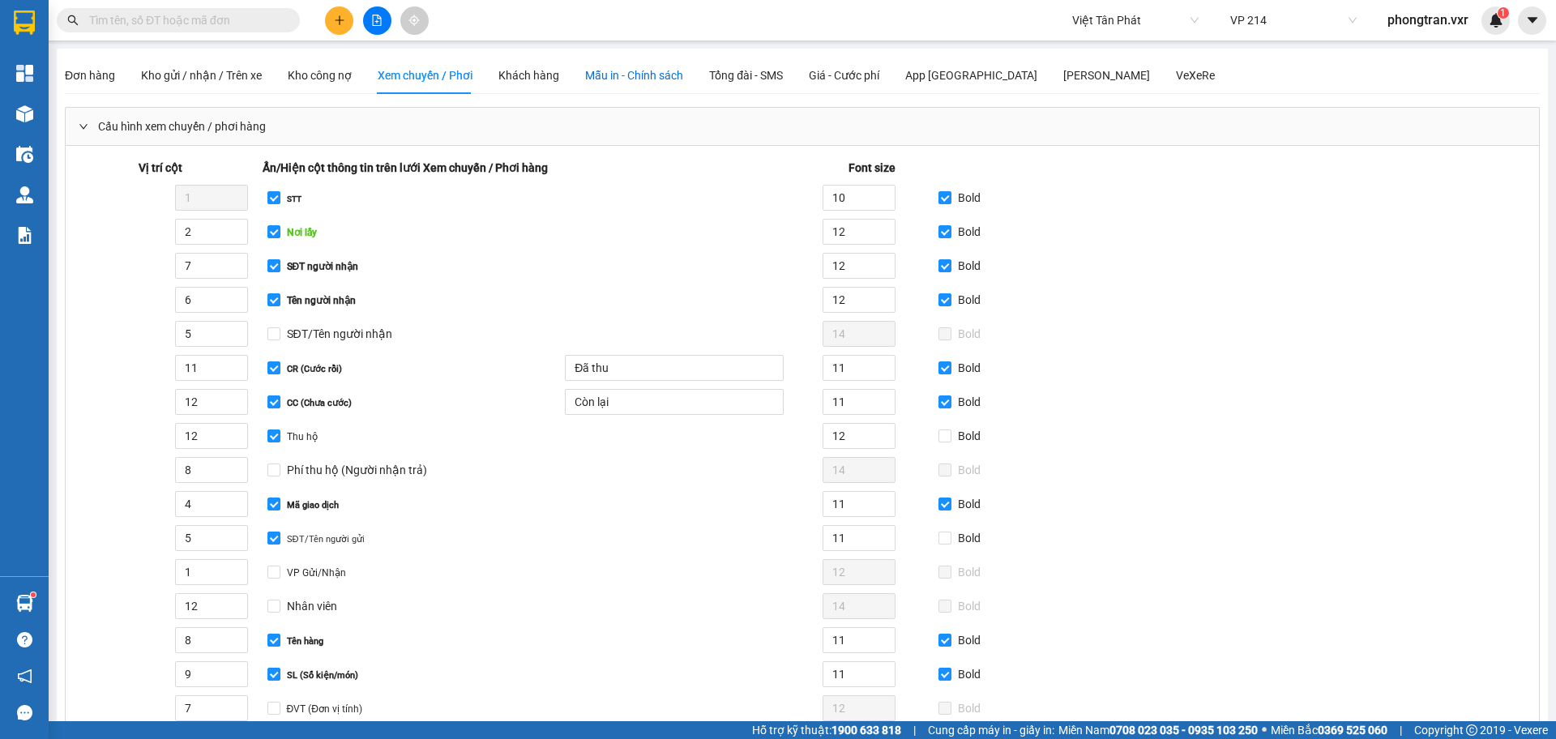
click at [596, 79] on span "Mẫu in - Chính sách" at bounding box center [634, 75] width 98 height 13
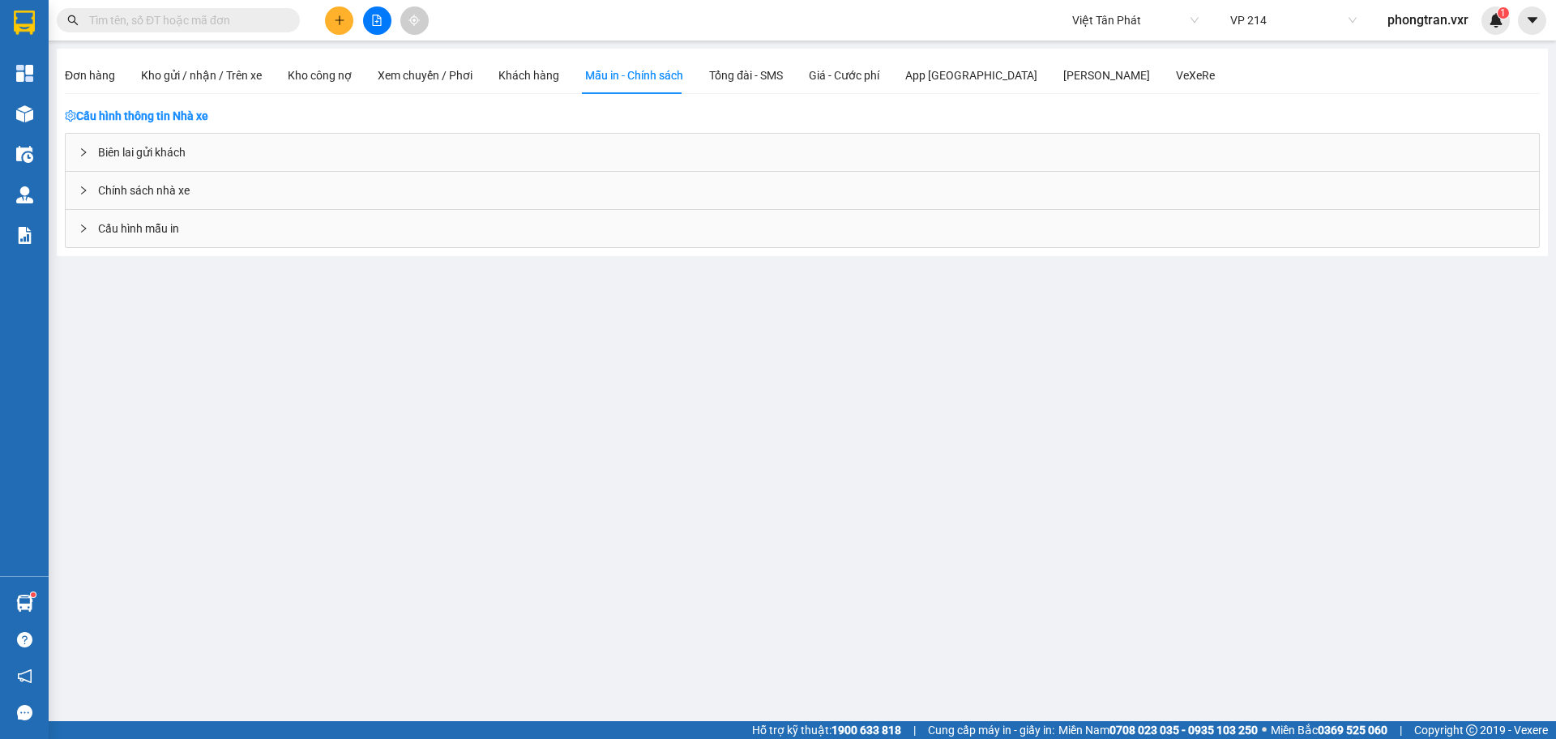
click at [136, 247] on div "Cấu hình mẫu in" at bounding box center [802, 229] width 1473 height 38
click at [119, 233] on span "Cấu hình mẫu in" at bounding box center [138, 229] width 81 height 18
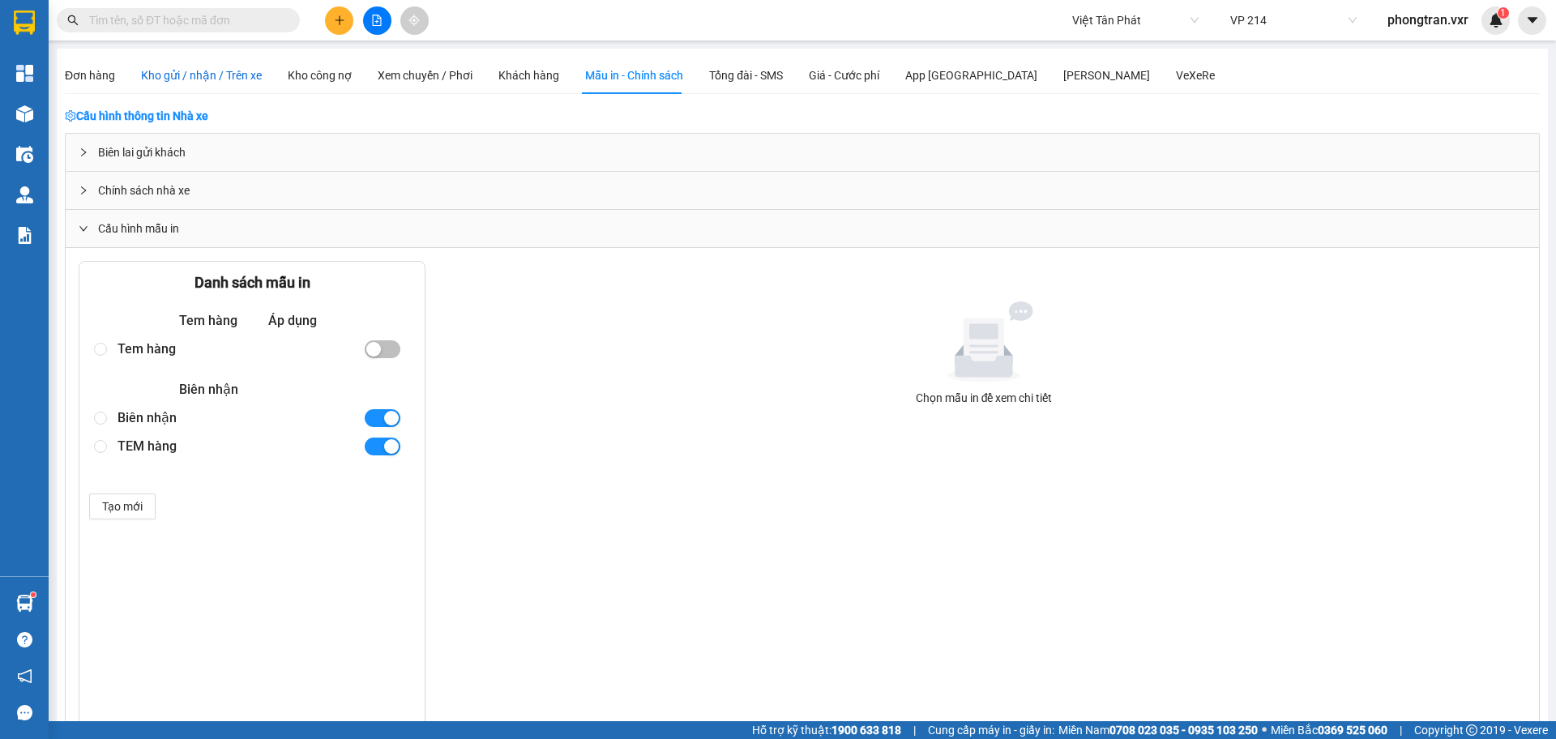
drag, startPoint x: 218, startPoint y: 76, endPoint x: 258, endPoint y: 88, distance: 42.1
click at [219, 76] on span "Kho gửi / nhận / Trên xe" at bounding box center [201, 75] width 121 height 13
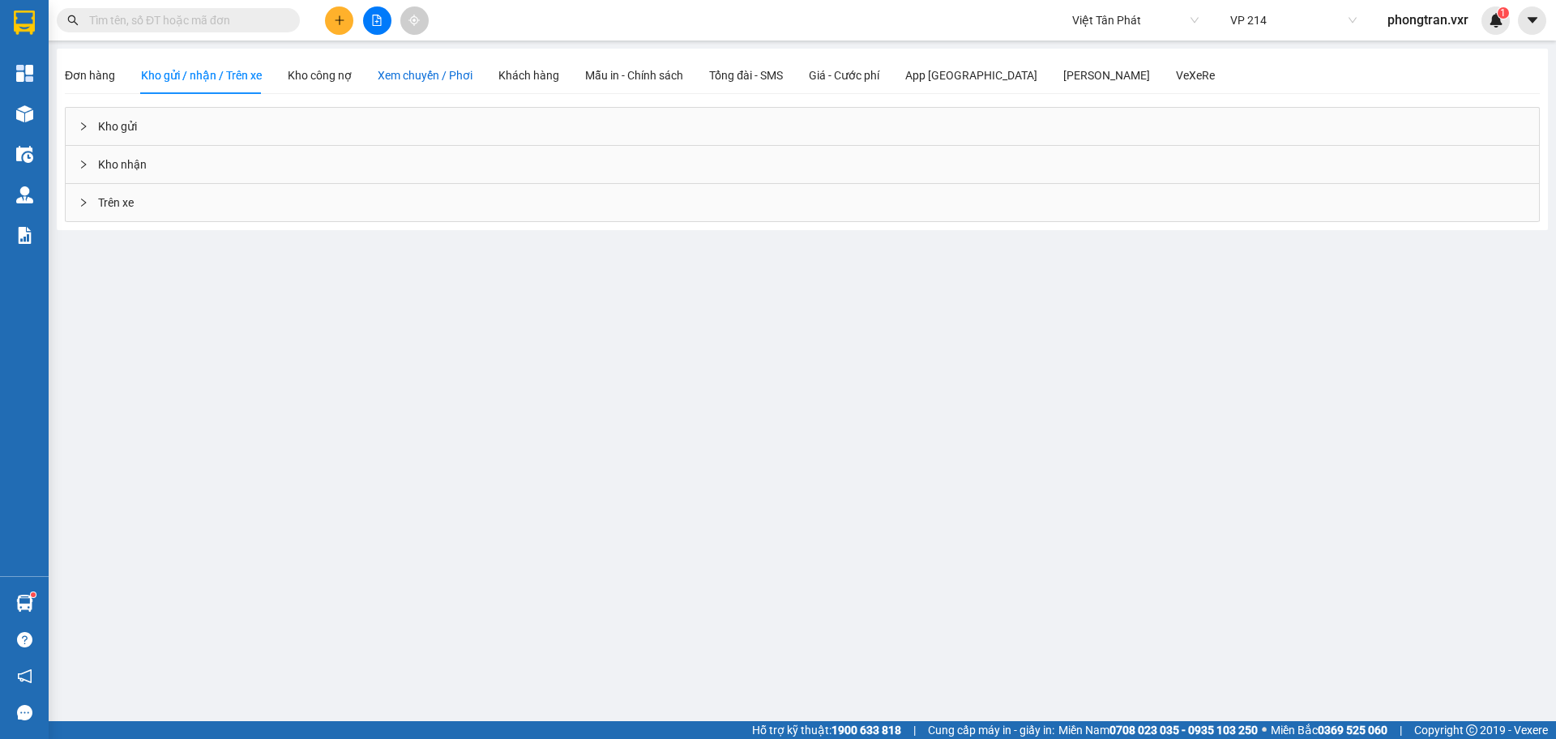
click at [459, 70] on span "Xem chuyến / Phơi" at bounding box center [425, 75] width 95 height 13
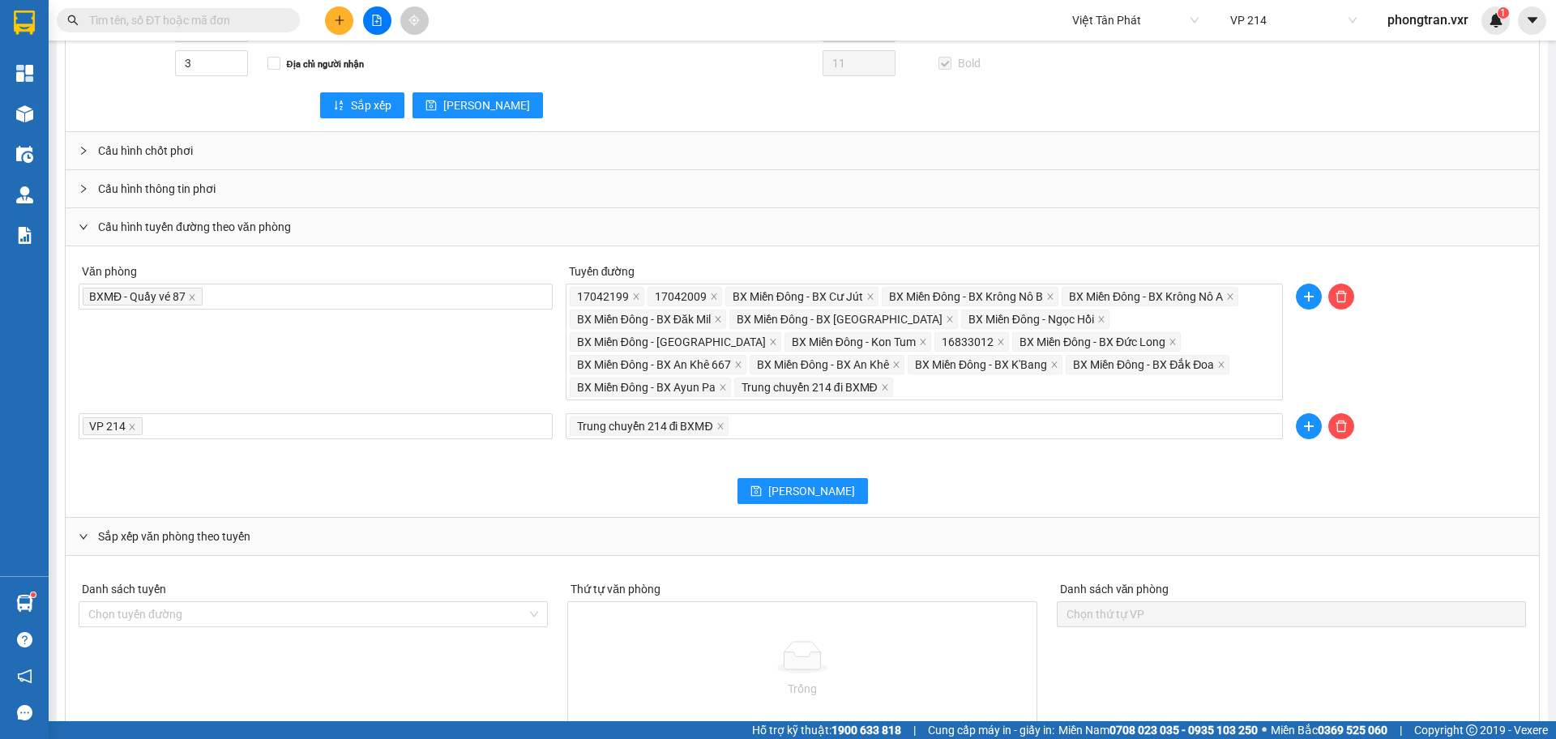
scroll to position [1053, 0]
click at [391, 385] on div "Văn phòng BXMĐ - Quầy vé 87 Tuyến đường 17042199 17042009 BX Miền Đông - BX Cư …" at bounding box center [802, 330] width 1460 height 141
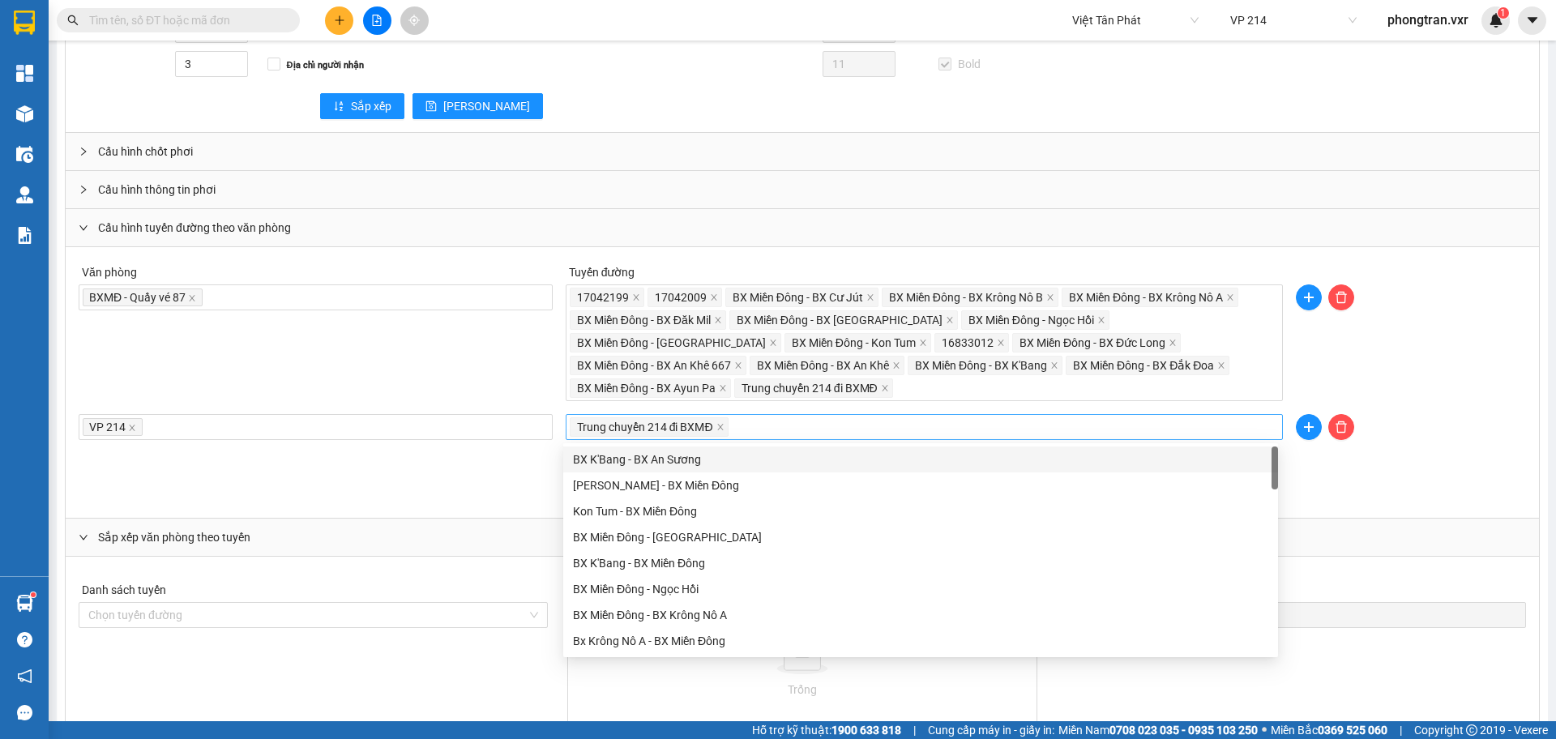
click at [745, 422] on div "Trung chuyển 214 đi BXMĐ" at bounding box center [924, 427] width 709 height 23
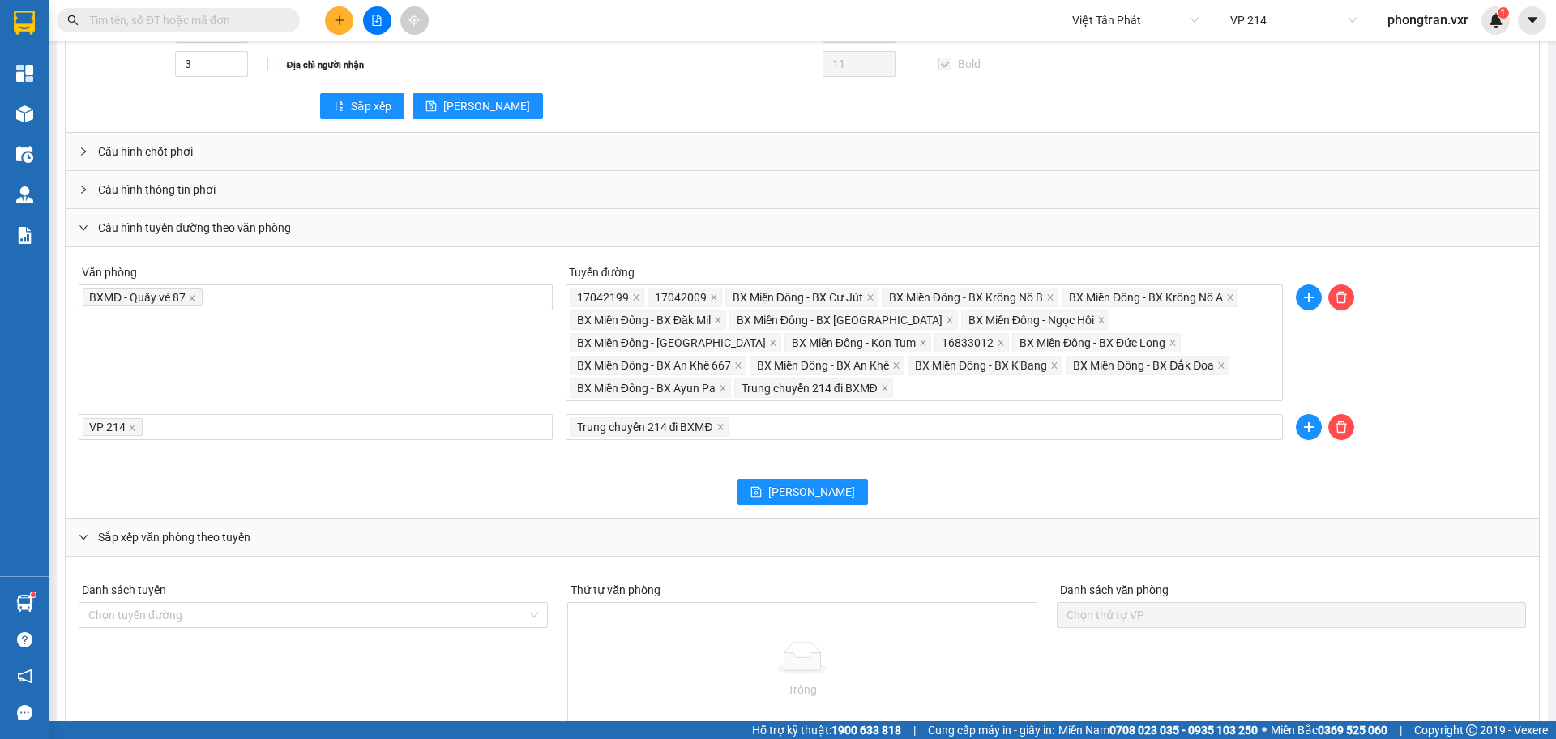
click at [354, 371] on div "Văn phòng BXMĐ - Quầy vé 87 Tuyến đường 17042199 17042009 BX Miền Đông - BX Cư …" at bounding box center [802, 330] width 1460 height 141
click at [314, 434] on div "VP 214" at bounding box center [316, 426] width 466 height 19
click at [363, 365] on div "Văn phòng BXMĐ - Quầy vé 87 Tuyến đường 17042199 17042009 BX Miền Đông - BX Cư …" at bounding box center [802, 330] width 1460 height 141
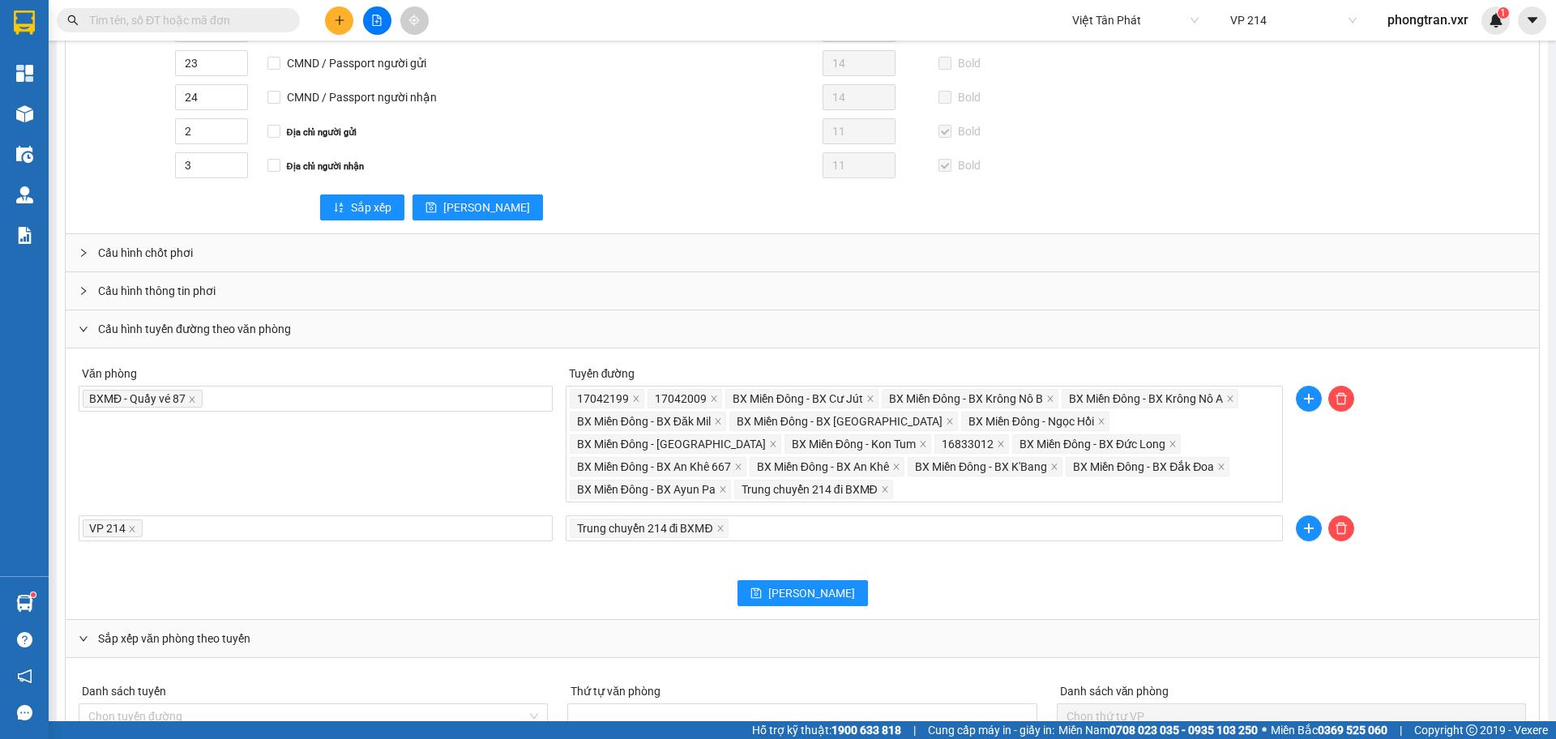
click at [516, 477] on div "Văn phòng BXMĐ - Quầy vé 87 Tuyến đường 17042199 17042009 BX Miền Đông - BX Cư …" at bounding box center [802, 431] width 1460 height 141
click at [790, 523] on div "Trung chuyển 214 đi BXMĐ" at bounding box center [924, 528] width 709 height 23
click at [389, 463] on div "Văn phòng BXMĐ - Quầy vé 87 Tuyến đường 17042199 17042009 BX Miền Đông - BX Cư …" at bounding box center [802, 431] width 1460 height 141
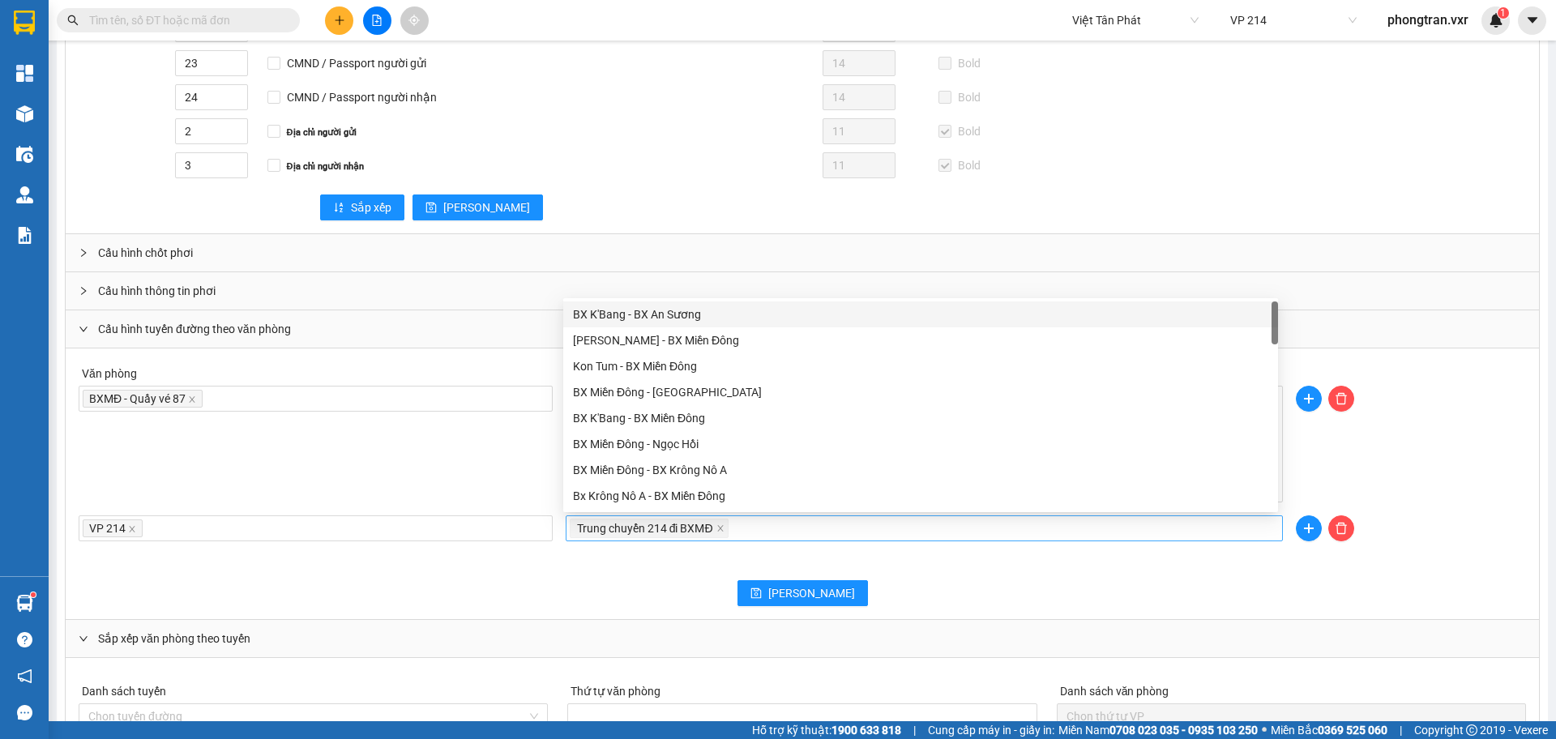
click at [783, 536] on div "Trung chuyển 214 đi BXMĐ" at bounding box center [924, 528] width 709 height 23
click at [420, 430] on div "Văn phòng BXMĐ - Quầy vé 87 Tuyến đường 17042199 17042009 BX Miền Đông - BX Cư …" at bounding box center [802, 431] width 1460 height 141
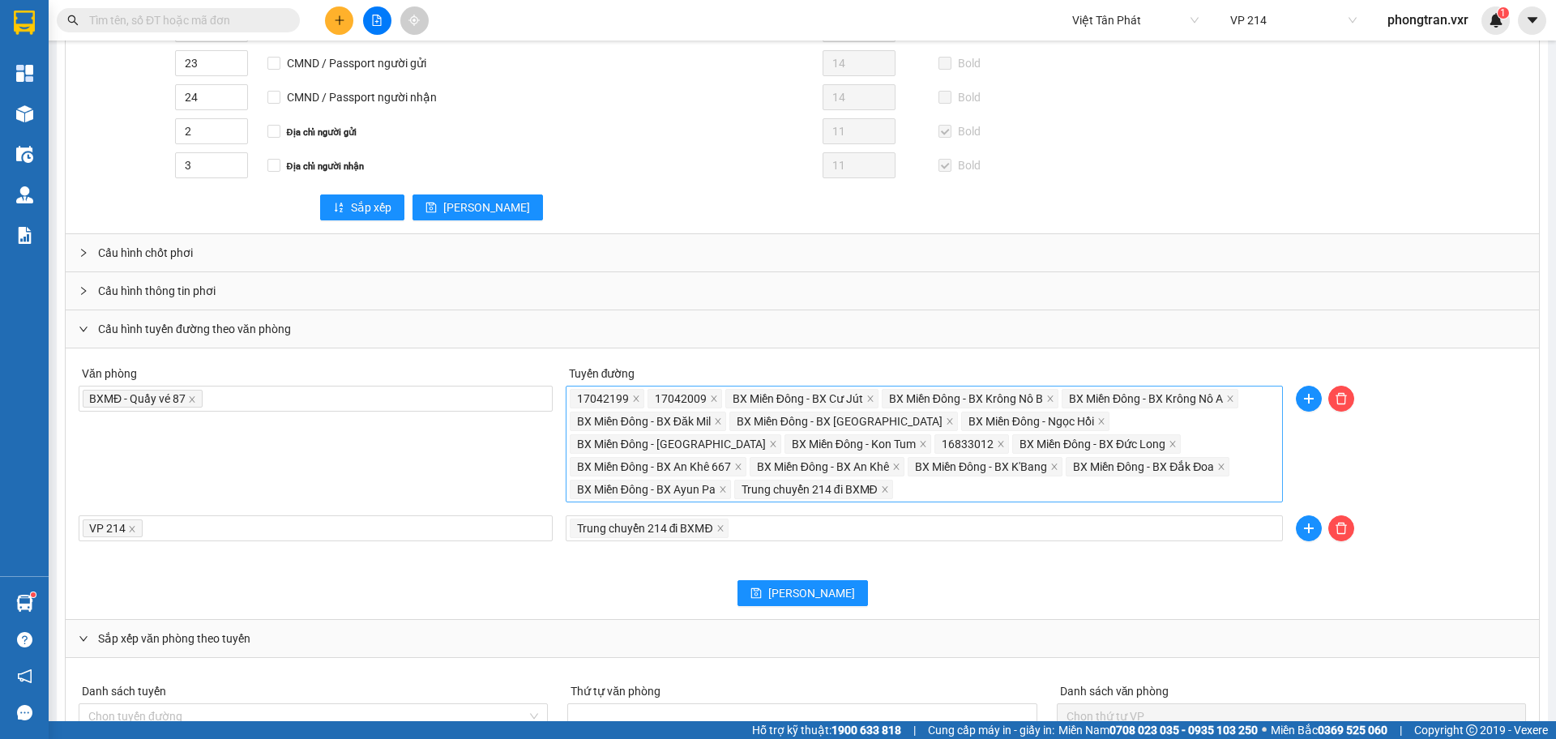
click at [745, 493] on div "17042199 17042009 BX Miền Đông - BX Cư Jút BX Miền Đông - BX Krông Nô B BX Miền…" at bounding box center [924, 443] width 709 height 113
drag, startPoint x: 402, startPoint y: 458, endPoint x: 694, endPoint y: 313, distance: 325.8
click at [403, 458] on div "Văn phòng BXMĐ - Quầy vé 87 Tuyến đường 17042199 17042009 BX Miền Đông - BX Cư …" at bounding box center [802, 431] width 1460 height 141
